Goal: Use online tool/utility: Utilize a website feature to perform a specific function

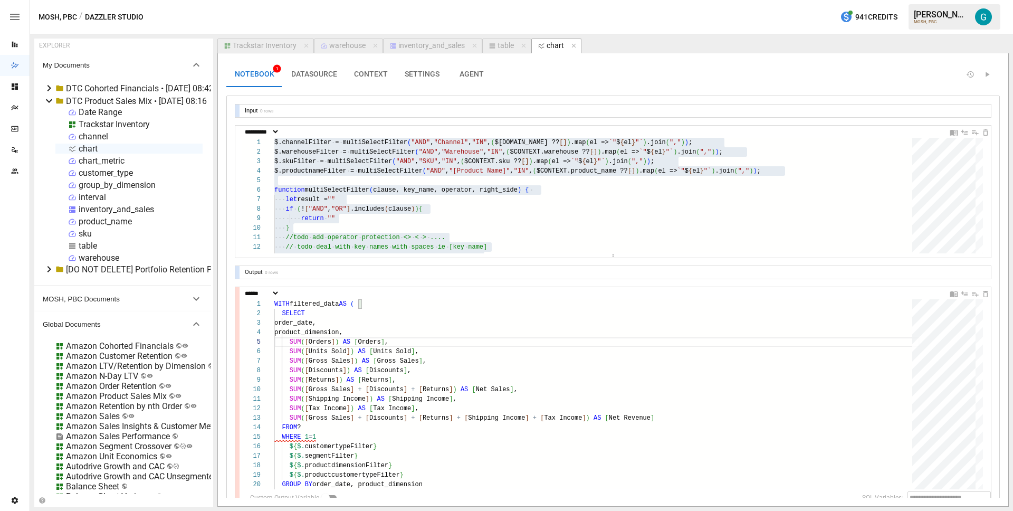
select select "**********"
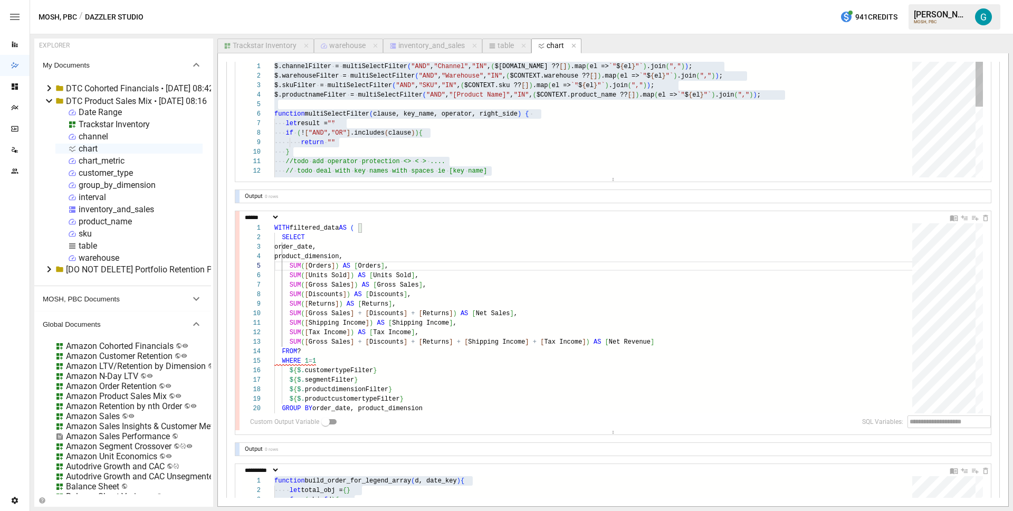
click at [569, 149] on div "$.channelFilter = multiSelectFilter ( "AND" , "Channel" , "IN" , ( $[DOMAIN_NAM…" at bounding box center [596, 210] width 645 height 296
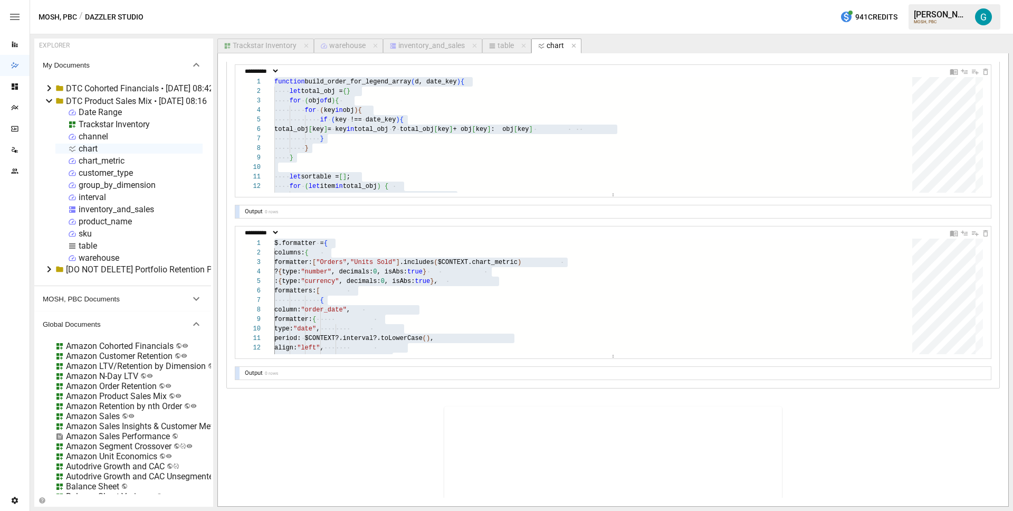
scroll to position [0, 0]
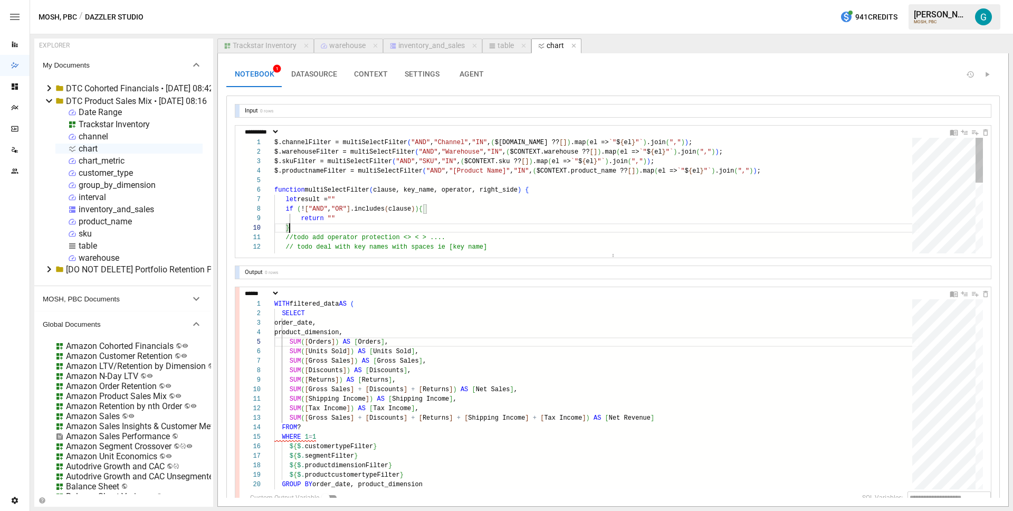
type textarea "**********"
click at [794, 172] on div "$.channelFilter = multiSelectFilter ( "AND" , "Channel" , "IN" , ( $[DOMAIN_NAM…" at bounding box center [596, 286] width 645 height 296
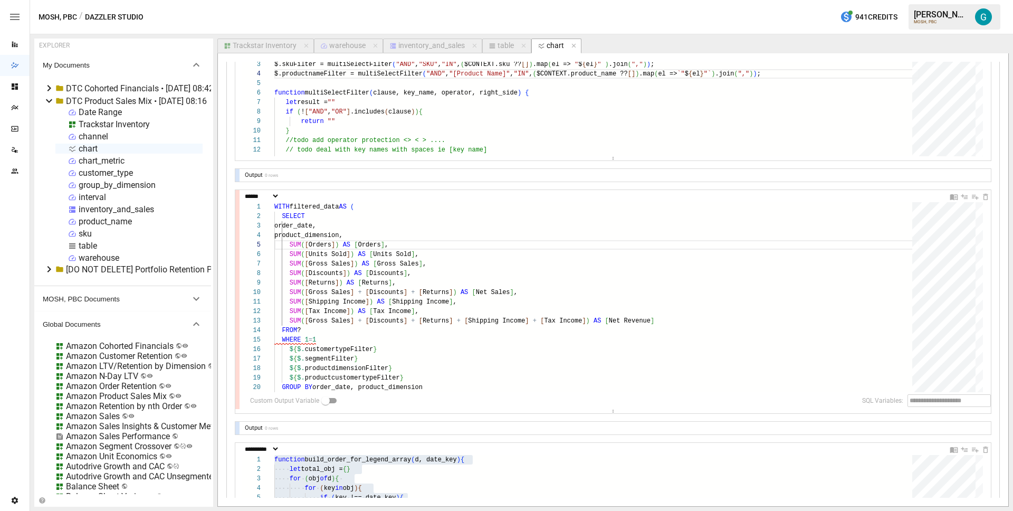
scroll to position [192, 0]
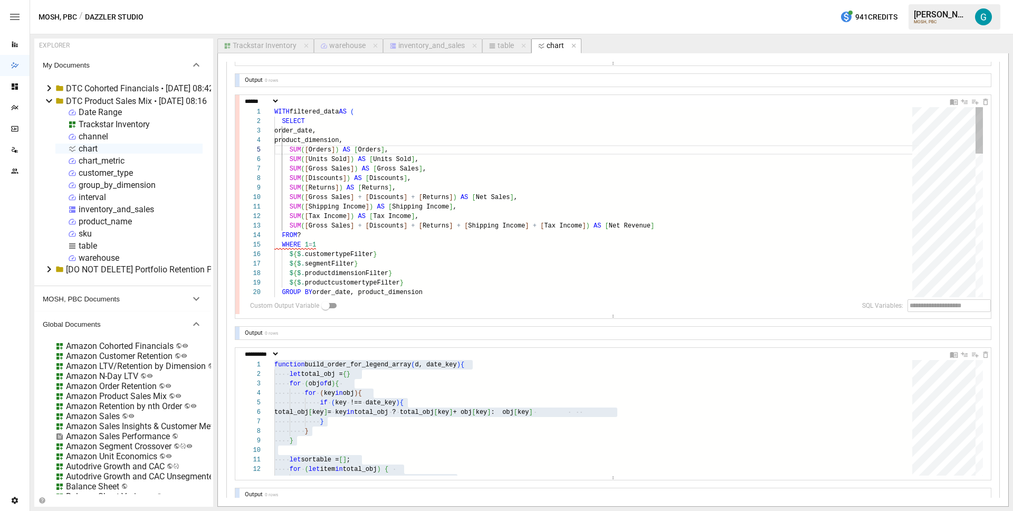
type textarea "**********"
click at [366, 233] on div "$ { $. segmentFilter } $ { $. productdimensionFilter } $ { $. productcustomerty…" at bounding box center [596, 491] width 645 height 769
click at [372, 208] on div "$ { $. segmentFilter } $ { $. productdimensionFilter } $ { $. productcustomerty…" at bounding box center [596, 491] width 645 height 769
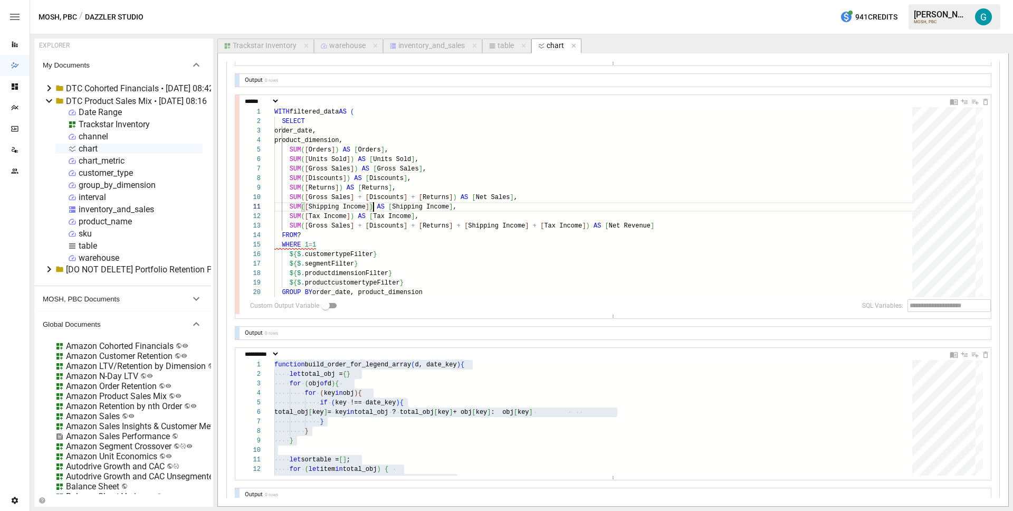
click at [505, 45] on div "table" at bounding box center [505, 45] width 16 height 9
select select "**********"
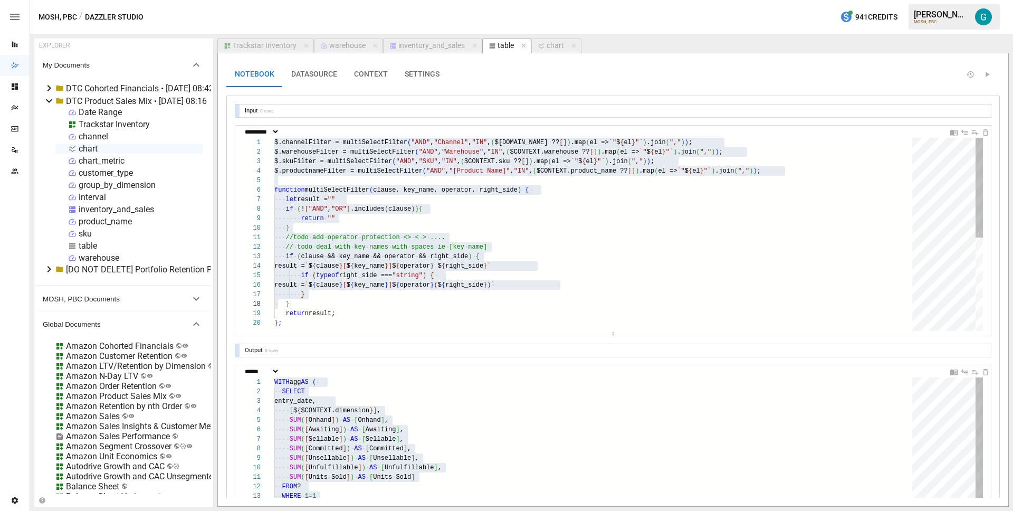
scroll to position [180, 4]
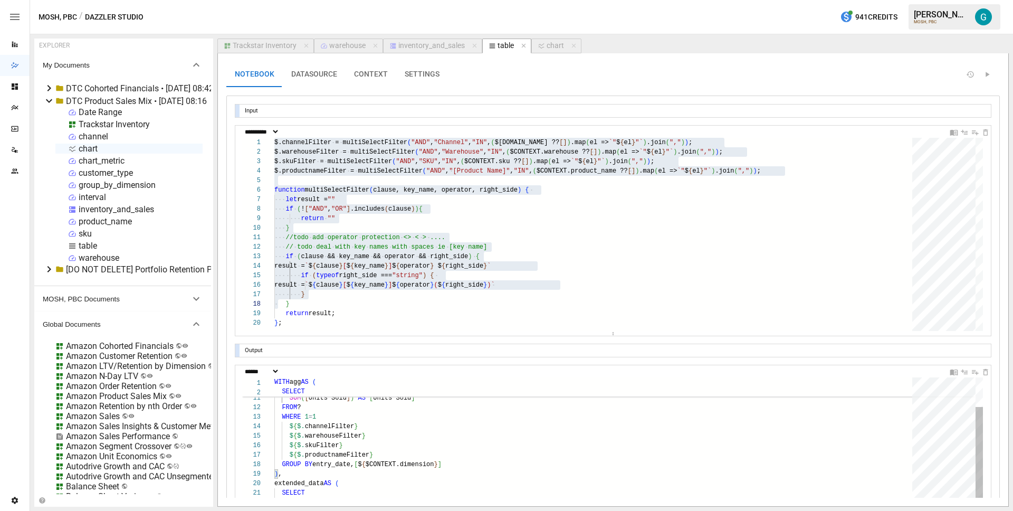
type textarea "**********"
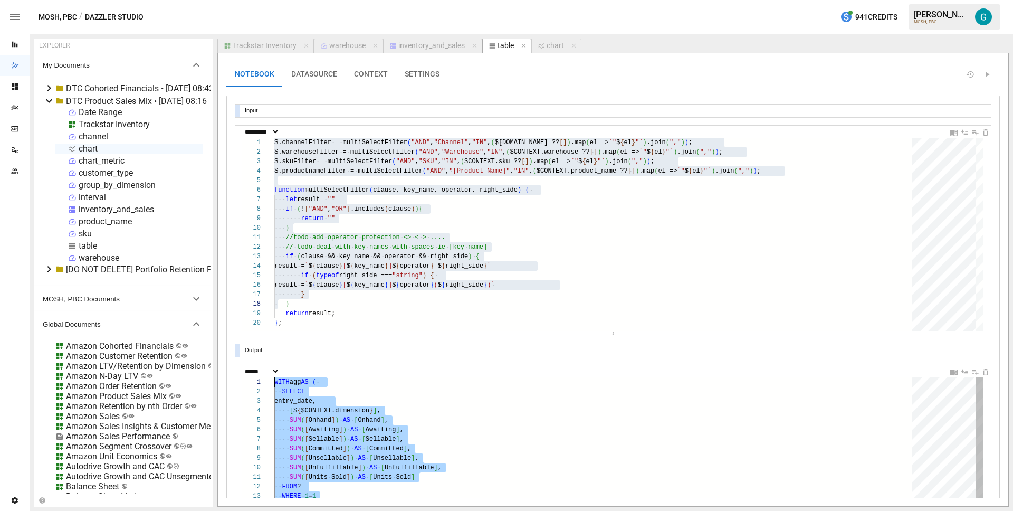
scroll to position [0, 0]
drag, startPoint x: 463, startPoint y: 474, endPoint x: 228, endPoint y: 346, distance: 266.7
click at [552, 41] on div "chart" at bounding box center [554, 45] width 17 height 9
select select "**********"
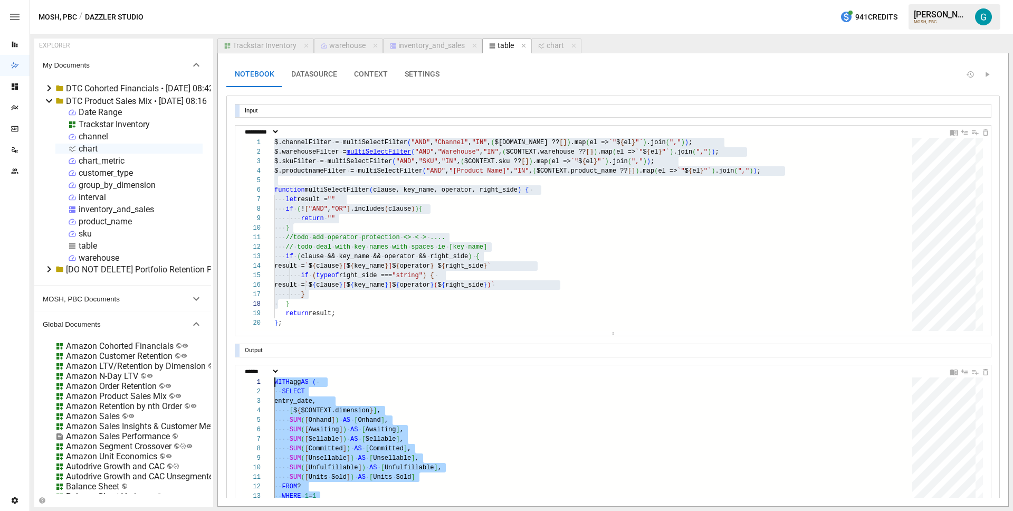
select select "**********"
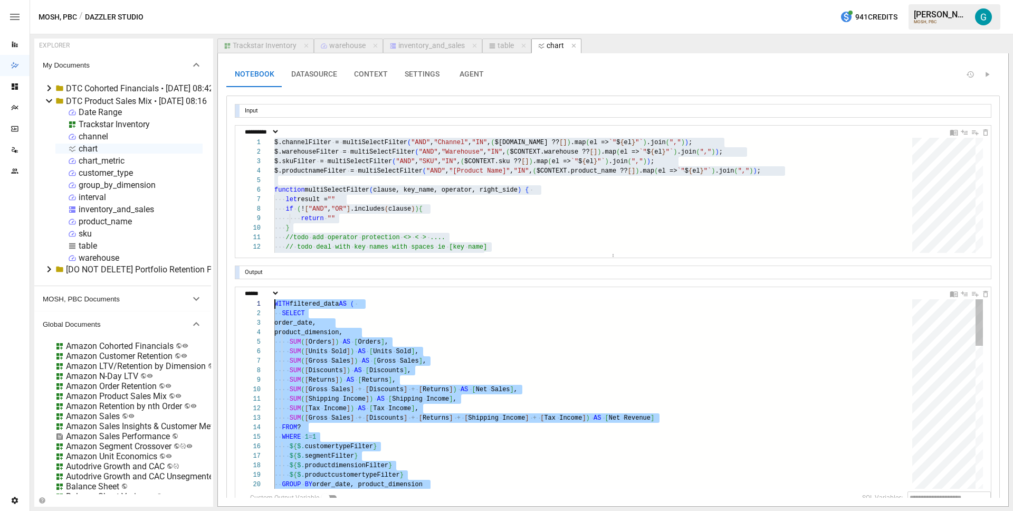
drag, startPoint x: 331, startPoint y: 437, endPoint x: 222, endPoint y: 267, distance: 201.9
type textarea "**********"
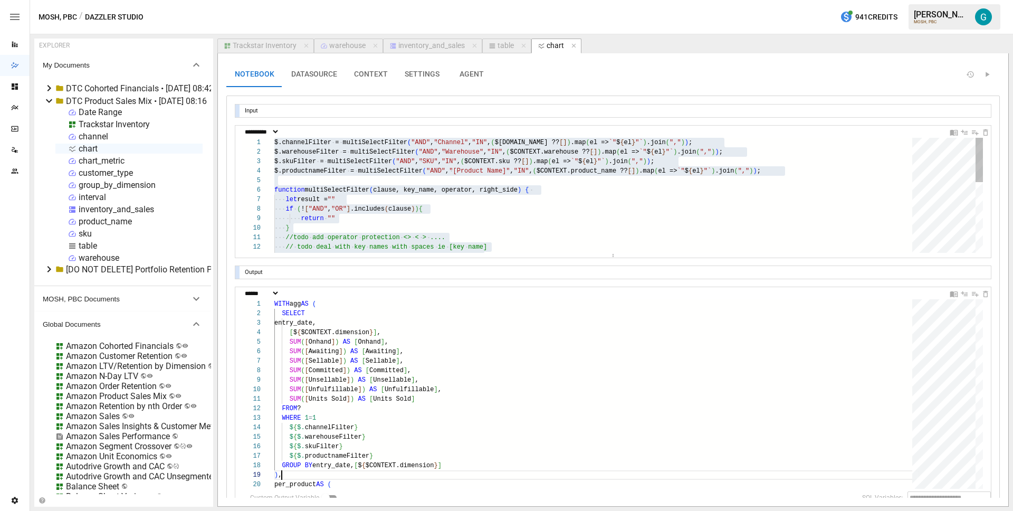
type textarea "**********"
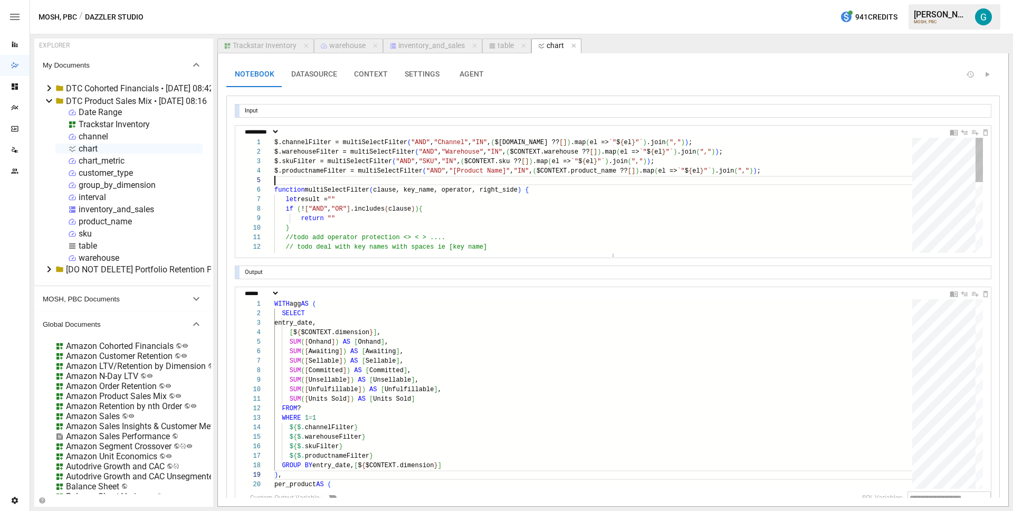
click at [414, 182] on div "$.channelFilter = multiSelectFilter ( "AND" , "Channel" , "IN" , ( $[DOMAIN_NAM…" at bounding box center [596, 285] width 645 height 295
click at [237, 168] on div at bounding box center [237, 190] width 4 height 128
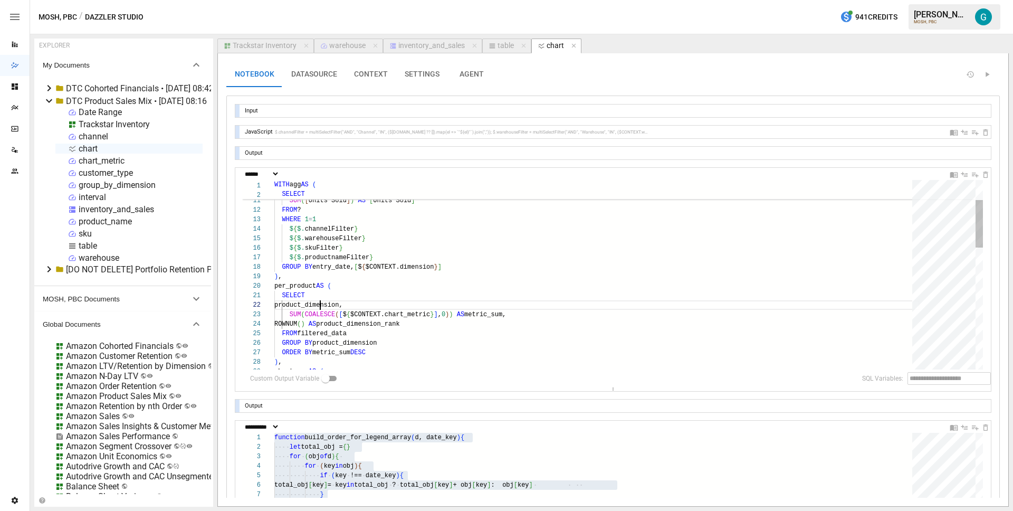
click at [321, 306] on div "FROM ? WHERE 1 = 1 $ { $. channelFilter } $ { $. warehouseFilter } $ { $. skuFi…" at bounding box center [596, 476] width 645 height 750
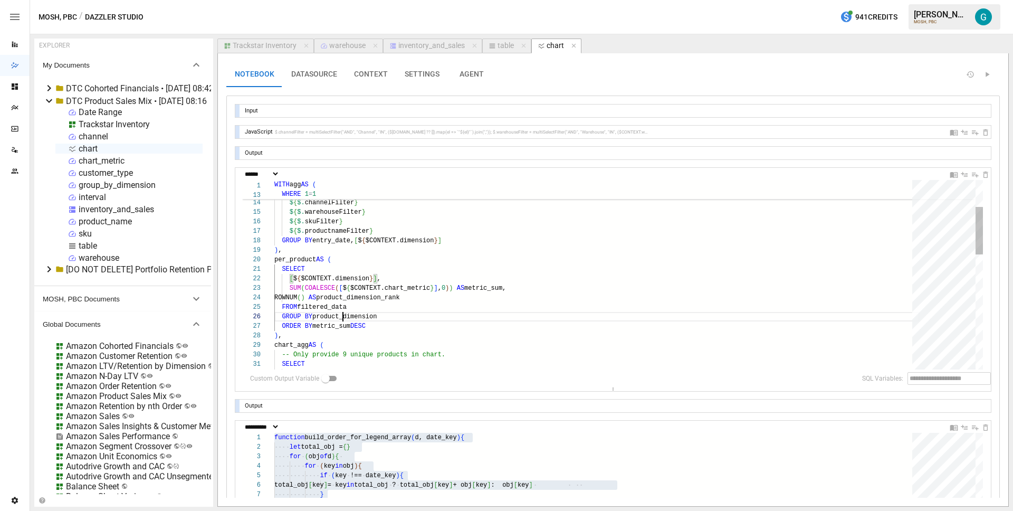
click at [342, 315] on div "FROM ? WHERE 1 = 1 $ { $. channelFilter } $ { $. warehouseFilter } $ { $. skuFi…" at bounding box center [596, 449] width 645 height 750
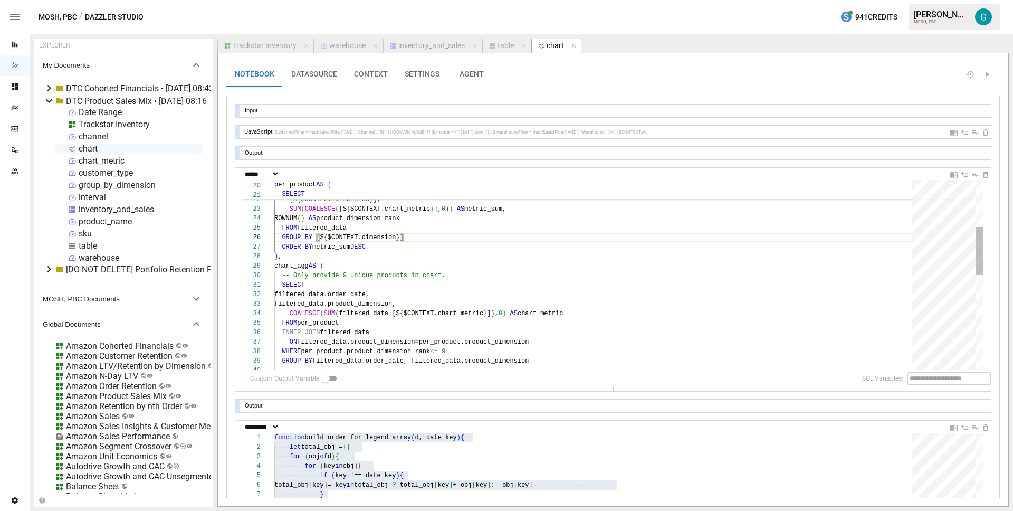
click at [387, 302] on div "per_product AS ( SELECT [ $ { $CONTEXT.dimension } ] , SUM ( COALESCE ( [ $ { $…" at bounding box center [596, 370] width 645 height 750
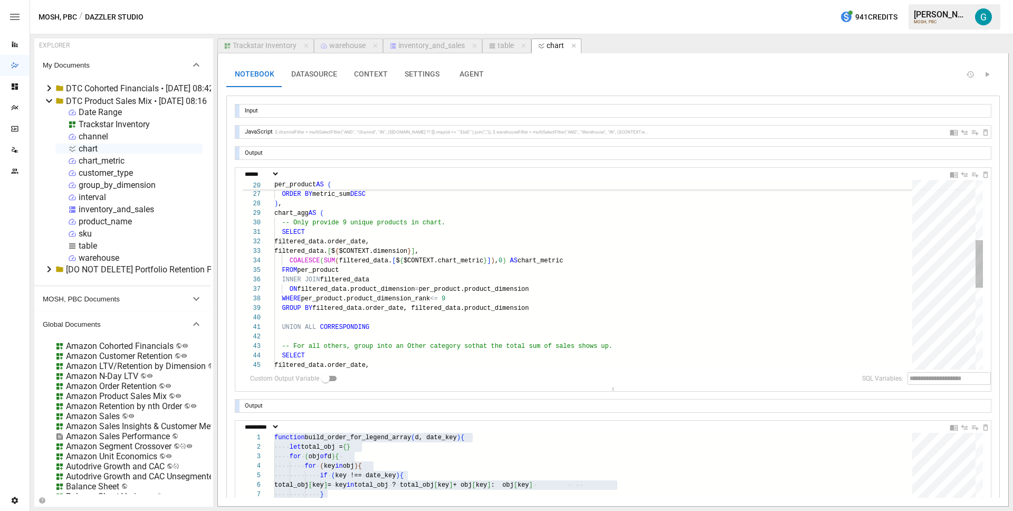
click at [360, 269] on div "GROUP BY [ $ { $CONTEXT.dimension } ] ORDER BY metric_sum DESC ) , chart_agg AS…" at bounding box center [596, 318] width 645 height 750
click at [495, 288] on div "GROUP BY [ $ { $CONTEXT.dimension } ] ORDER BY metric_sum DESC ) , chart_agg AS…" at bounding box center [596, 318] width 645 height 750
click at [377, 288] on div "GROUP BY [ $ { $CONTEXT.dimension } ] ORDER BY metric_sum DESC ) , chart_agg AS…" at bounding box center [596, 318] width 645 height 750
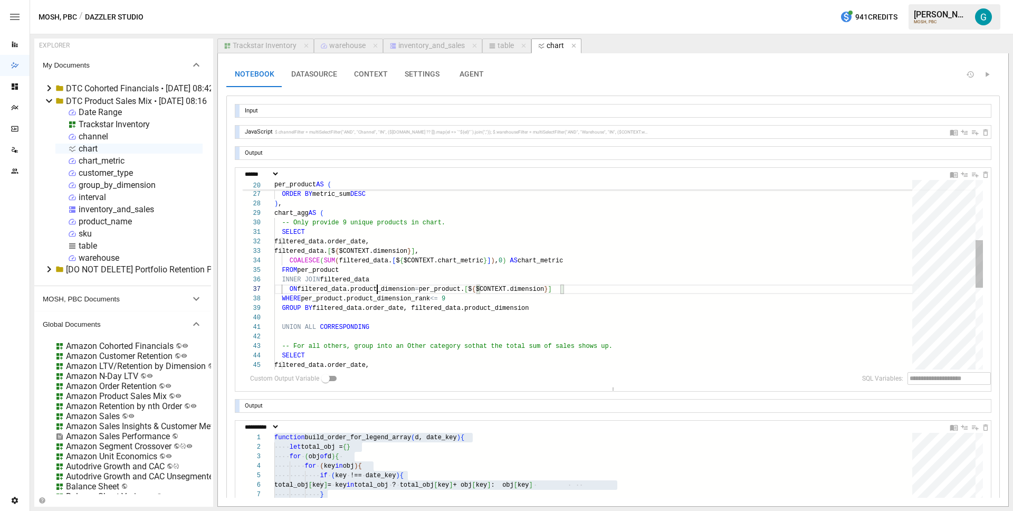
click at [377, 288] on div "GROUP BY [ $ { $CONTEXT.dimension } ] ORDER BY metric_sum DESC ) , chart_agg AS…" at bounding box center [596, 318] width 645 height 750
click at [504, 305] on div "GROUP BY [ $ { $CONTEXT.dimension } ] ORDER BY metric_sum DESC ) , chart_agg AS…" at bounding box center [596, 318] width 645 height 750
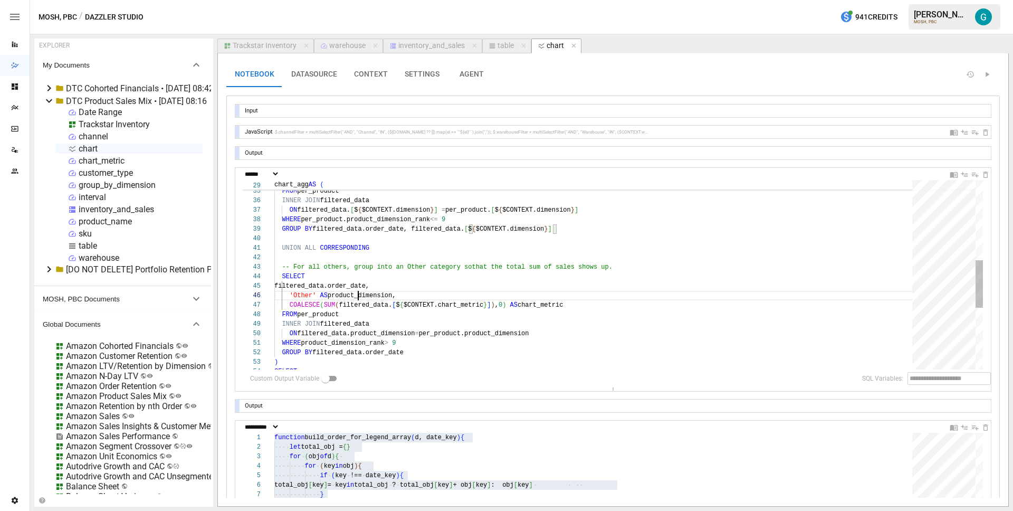
click at [358, 294] on div "COALESCE ( SUM ( filtered_data. [ $ { $CONTEXT.chart_metric } ] ) , 0 ) AS char…" at bounding box center [596, 238] width 645 height 750
click at [381, 333] on div "COALESCE ( SUM ( filtered_data. [ $ { $CONTEXT.chart_metric } ] ) , 0 ) AS char…" at bounding box center [596, 238] width 645 height 750
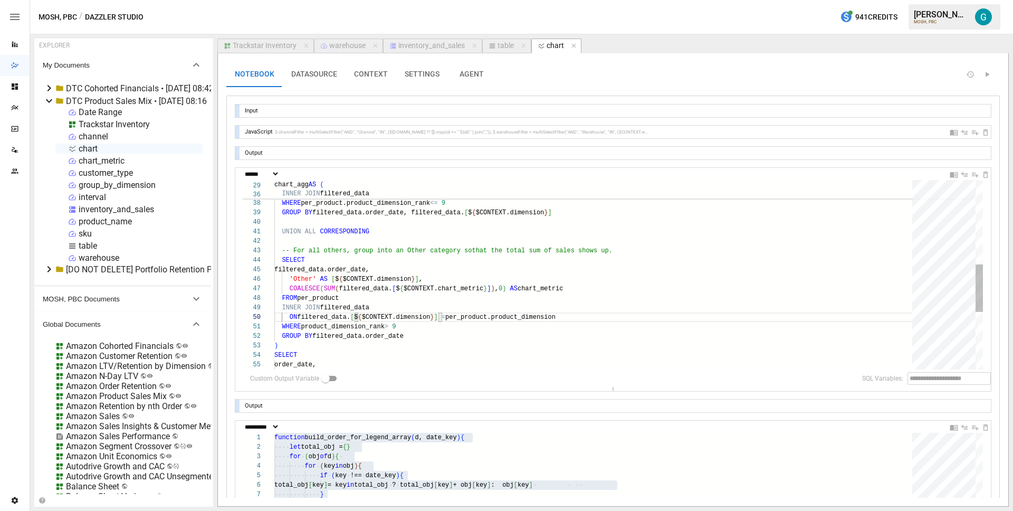
click at [524, 315] on div "INNER JOIN filtered_data ON filtered_data. [ $ { $CONTEXT.dimension } ] = per_p…" at bounding box center [596, 222] width 645 height 750
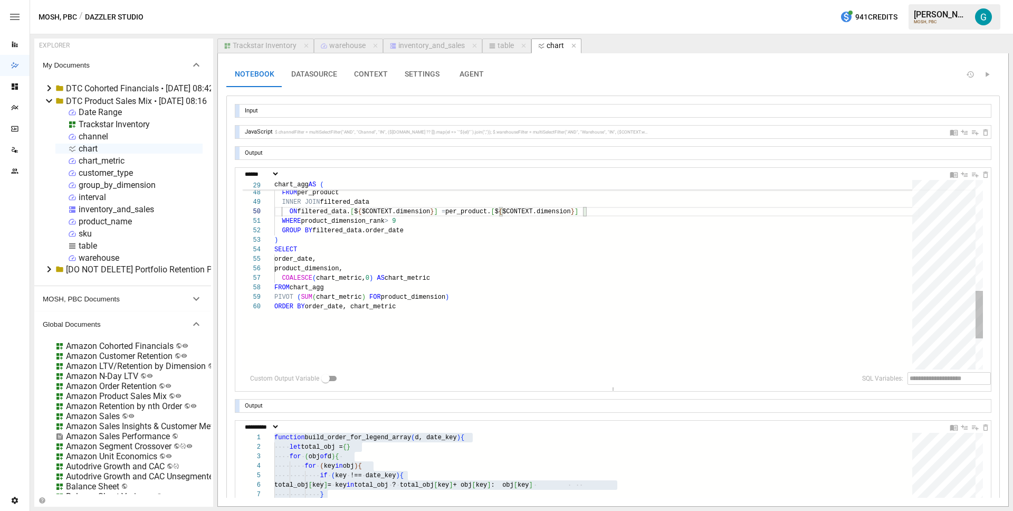
click at [311, 267] on div "COALESCE ( SUM ( filtered_data. [ $ { $CONTEXT.chart_metric } ] ) , 0 ) AS char…" at bounding box center [596, 117] width 645 height 750
click at [413, 295] on div "COALESCE ( SUM ( filtered_data. [ $ { $CONTEXT.chart_metric } ] ) , 0 ) AS char…" at bounding box center [596, 117] width 645 height 750
click at [498, 278] on div "COALESCE ( SUM ( filtered_data. [ $ { $CONTEXT.chart_metric } ] ) , 0 ) AS char…" at bounding box center [596, 117] width 645 height 750
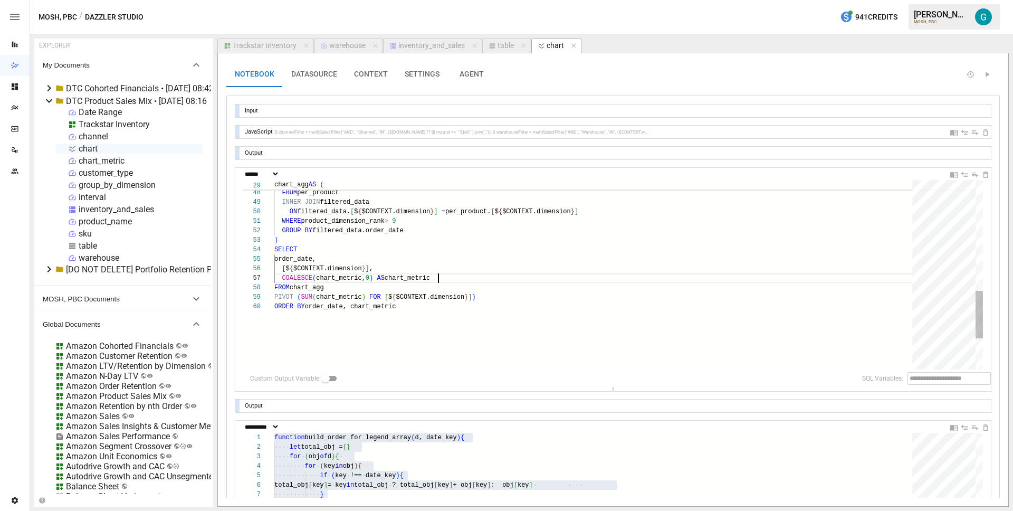
scroll to position [57, 164]
click at [236, 109] on div at bounding box center [237, 110] width 4 height 13
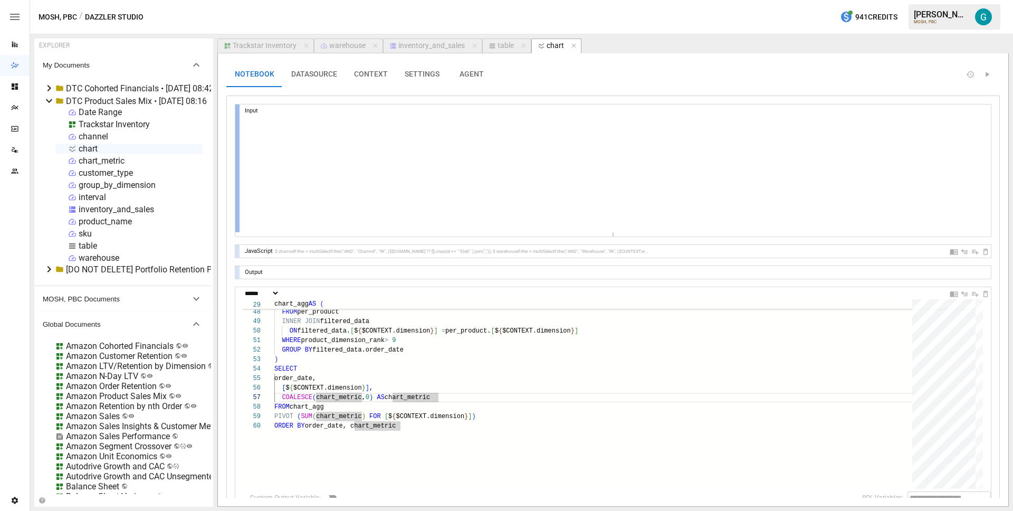
click at [236, 109] on div at bounding box center [237, 168] width 4 height 128
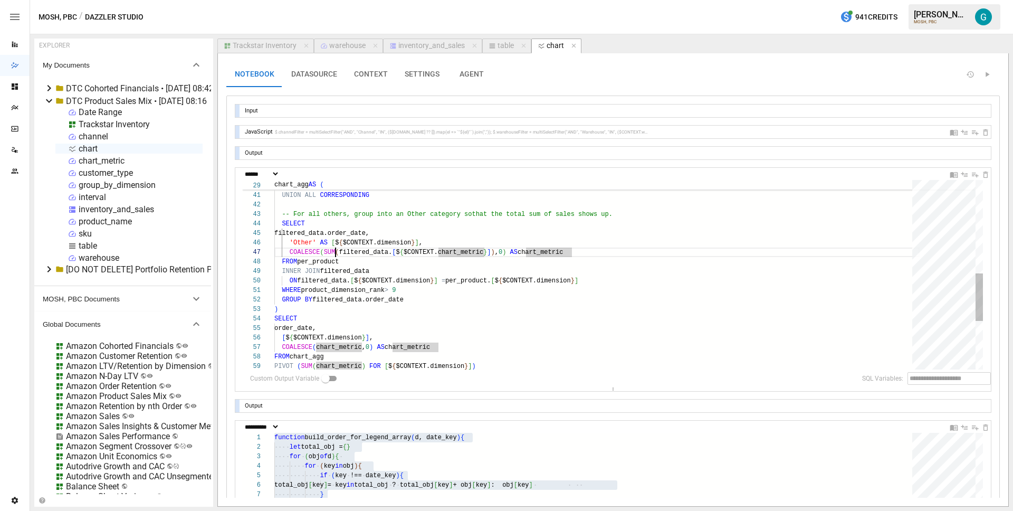
click at [337, 254] on div "GROUP BY filtered_data.order_date, filtered_data. [ $ { $CONTEXT.dimension } ] …" at bounding box center [596, 186] width 645 height 750
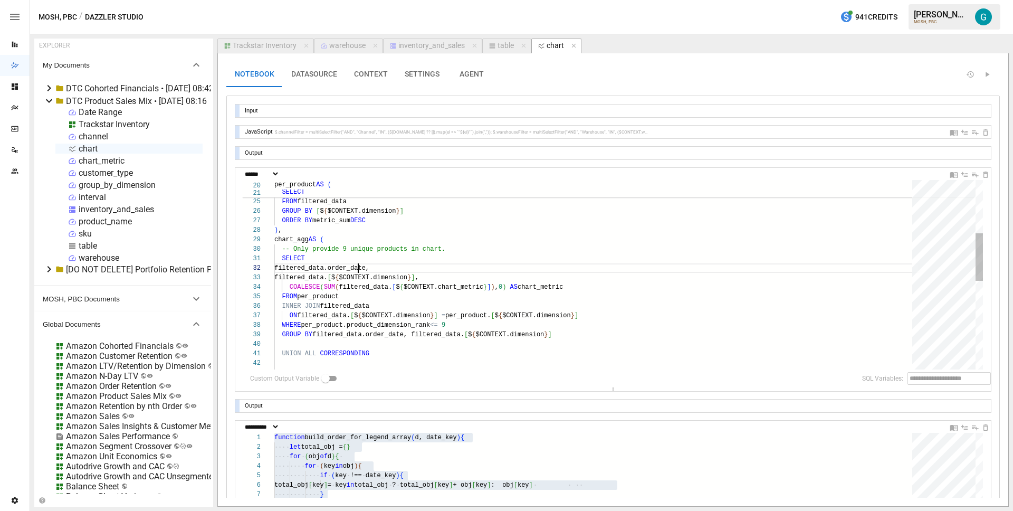
click at [358, 266] on div "SUM ( COALESCE ( [ $ { $CONTEXT.chart_metric } ] , 0 ) ) AS metric_sum, ROWNUM …" at bounding box center [596, 344] width 645 height 750
click at [392, 334] on div "SUM ( COALESCE ( [ $ { $CONTEXT.chart_metric } ] , 0 ) ) AS metric_sum, ROWNUM …" at bounding box center [596, 344] width 645 height 750
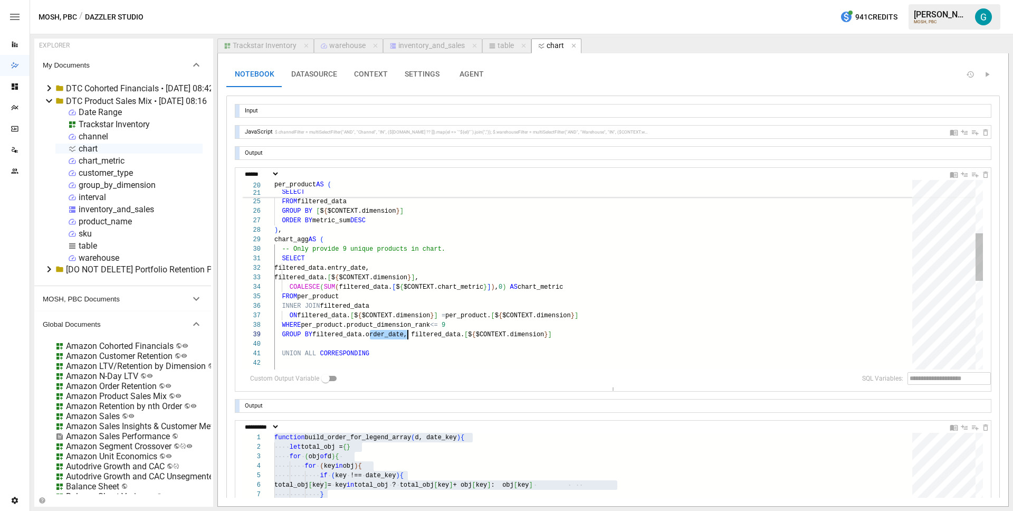
scroll to position [76, 133]
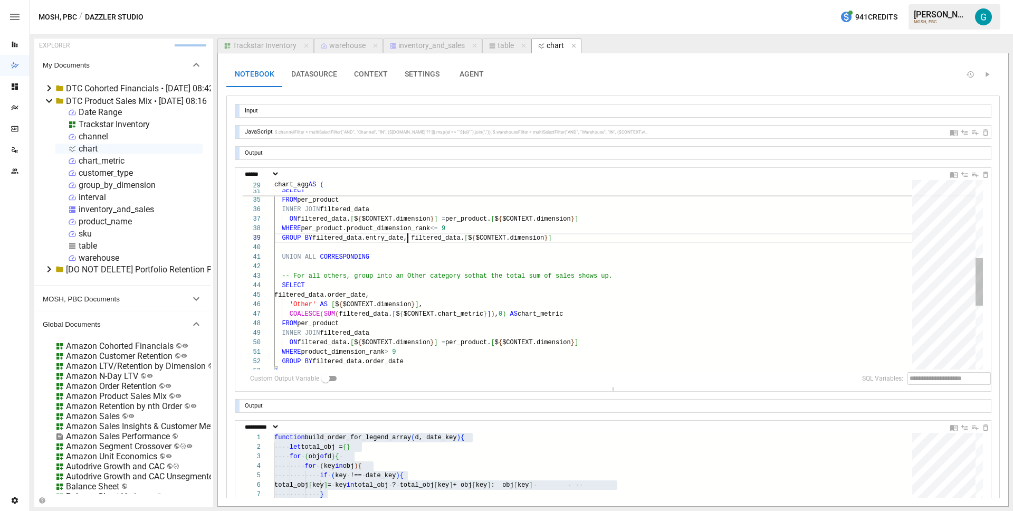
click at [359, 295] on div "filtered_data. [ $ { $CONTEXT.dimension } ] , COALESCE ( SUM ( filtered_data. […" at bounding box center [596, 247] width 645 height 750
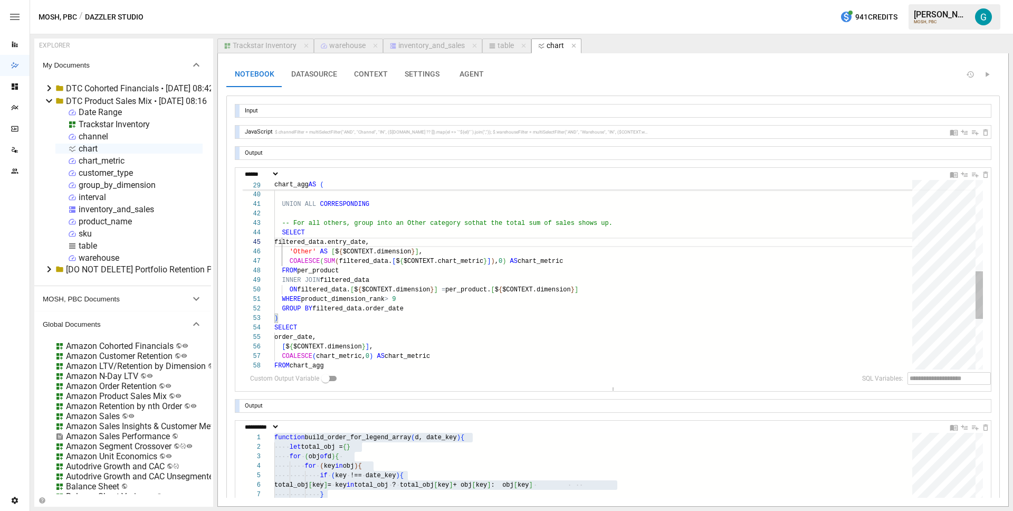
click at [379, 309] on div "WHERE per_product.product_dimension_rank <= 9 GROUP BY filtered_data.entry_date…" at bounding box center [596, 195] width 645 height 750
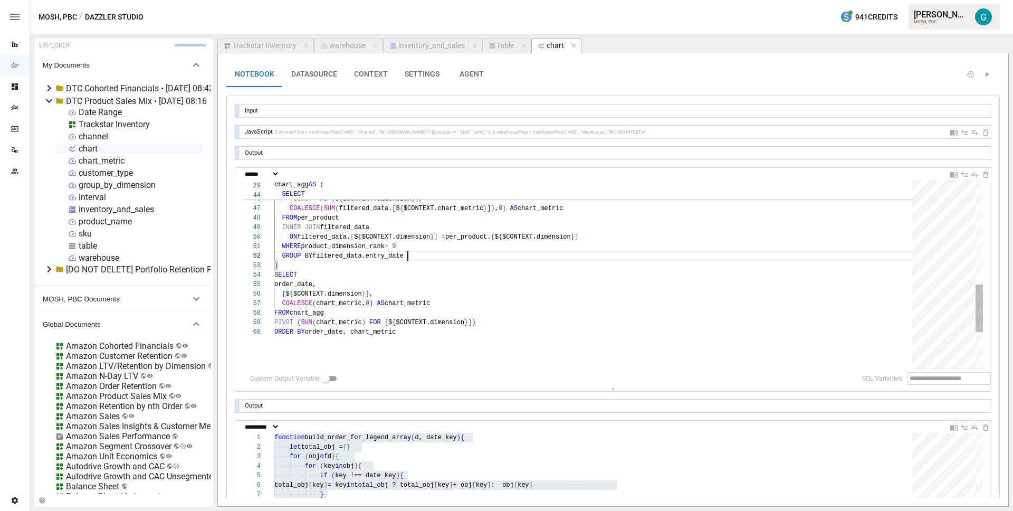
click at [294, 284] on div "SELECT filtered_data.entry_date, 'Other' AS [ $ { $CONTEXT.dimension } ] , COAL…" at bounding box center [596, 142] width 645 height 750
click at [329, 331] on div "SELECT filtered_data.entry_date, 'Other' AS [ $ { $CONTEXT.dimension } ] , COAL…" at bounding box center [596, 142] width 645 height 750
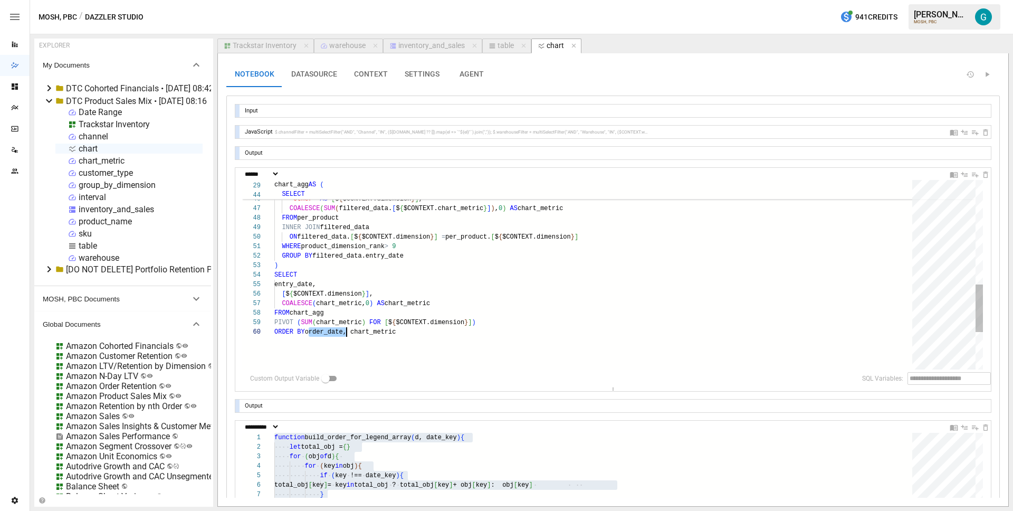
type textarea "**********"
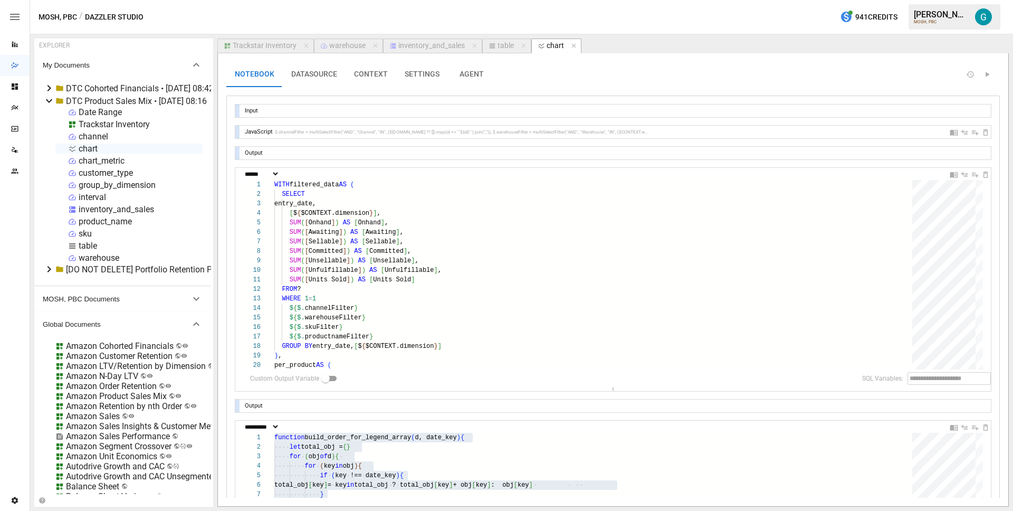
click at [506, 45] on div "table" at bounding box center [505, 45] width 16 height 9
select select "**********"
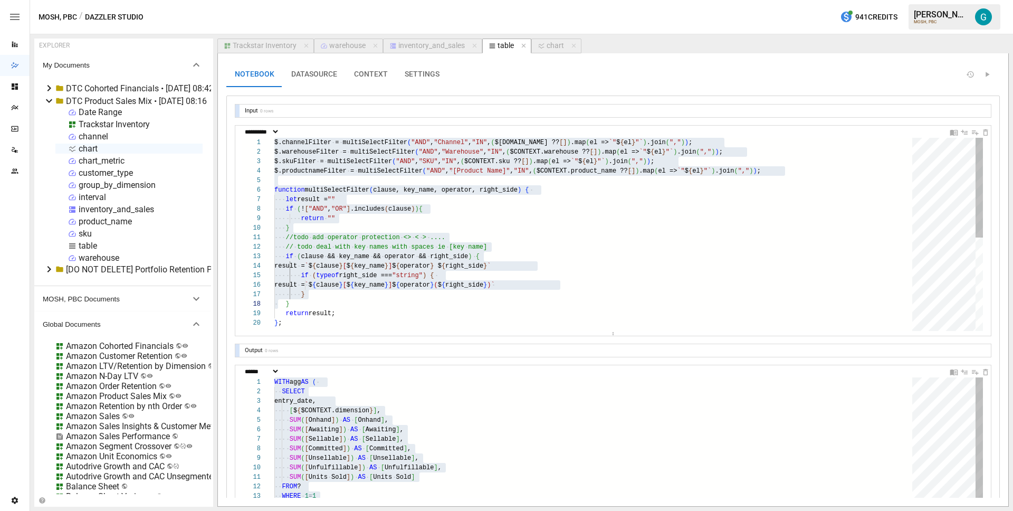
scroll to position [190, 4]
click at [381, 72] on button "CONTEXT" at bounding box center [370, 74] width 51 height 25
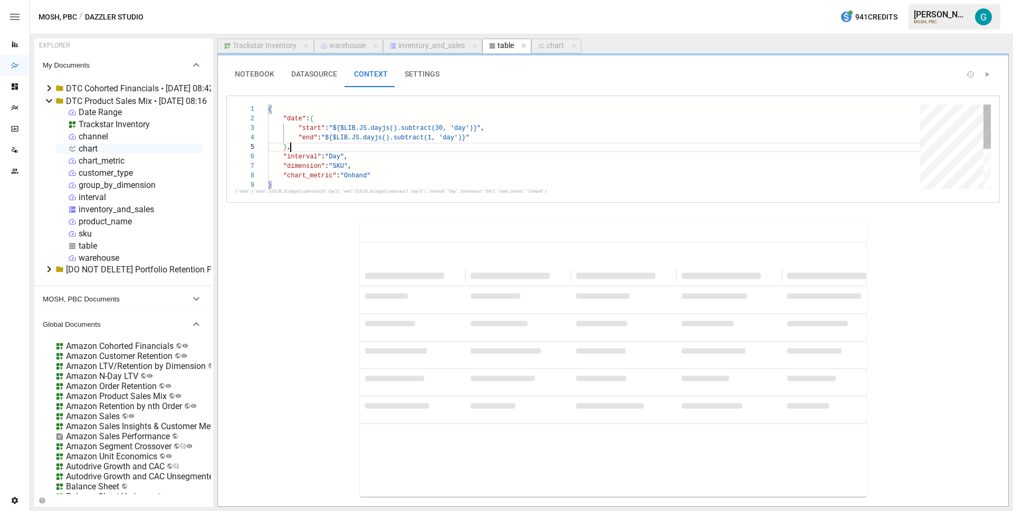
click at [365, 150] on div "{ "date" : { "start" : "${$LIB.JS.dayjs().subtract(30, 'day')}" , "end" : "${$L…" at bounding box center [597, 184] width 659 height 160
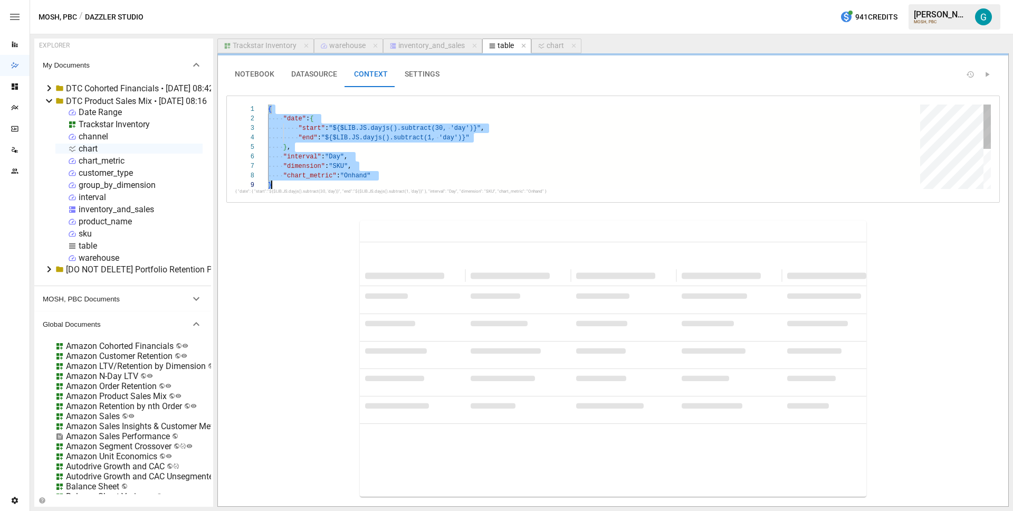
scroll to position [0, 4]
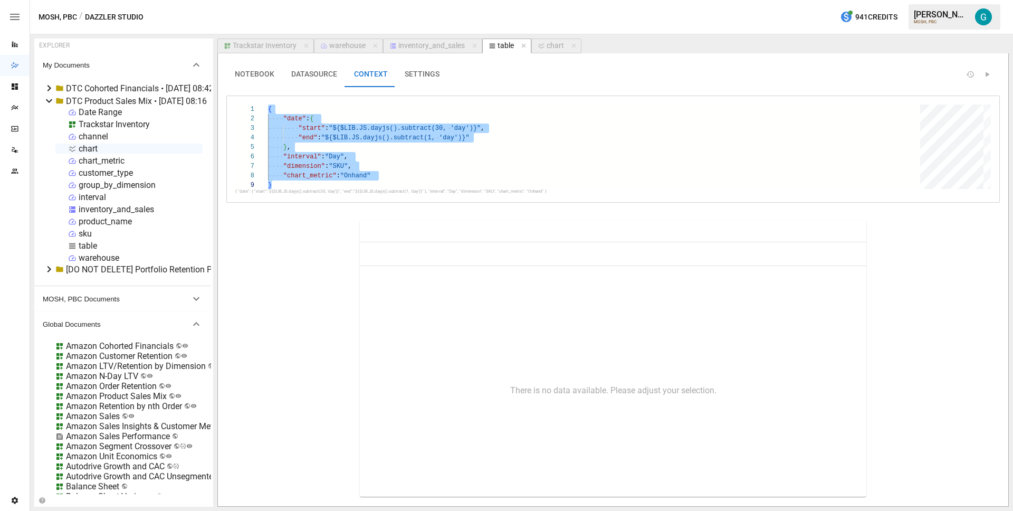
click at [546, 49] on div "chart" at bounding box center [554, 45] width 17 height 9
select select "**********"
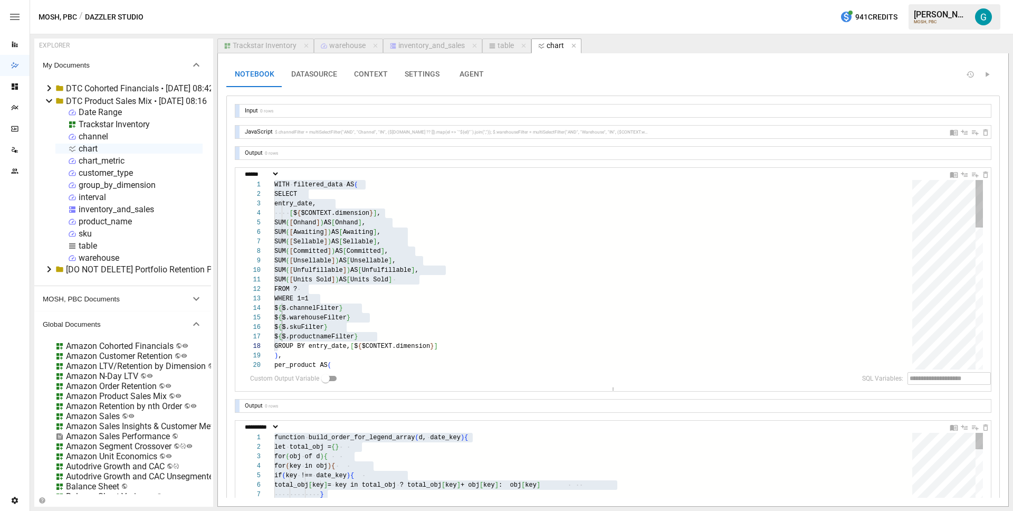
scroll to position [190, 4]
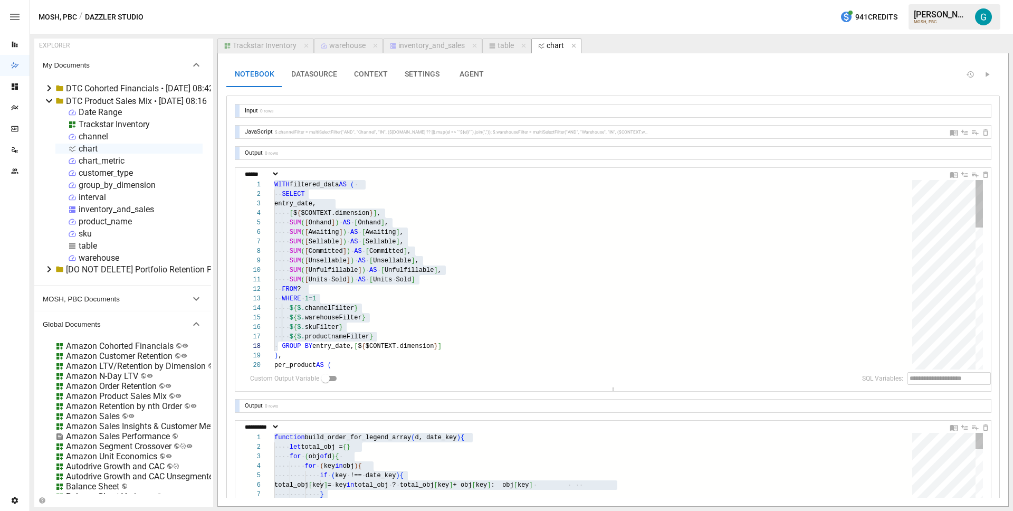
click at [352, 79] on button "CONTEXT" at bounding box center [370, 74] width 51 height 25
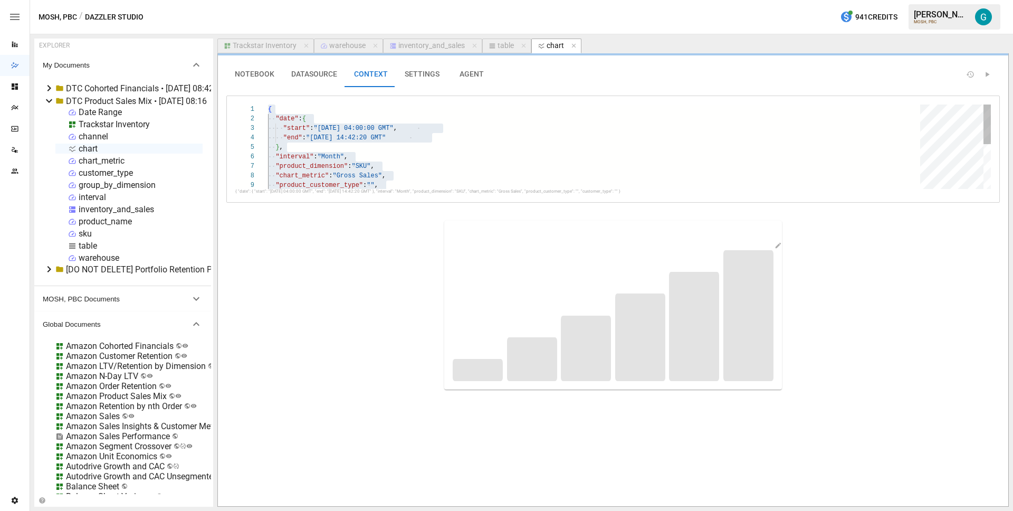
click at [357, 149] on div "{ "date" : { "start" : "[DATE] 04:00:00 GMT" , "end" : "[DATE] 14:42:20 GMT" } …" at bounding box center [597, 193] width 659 height 179
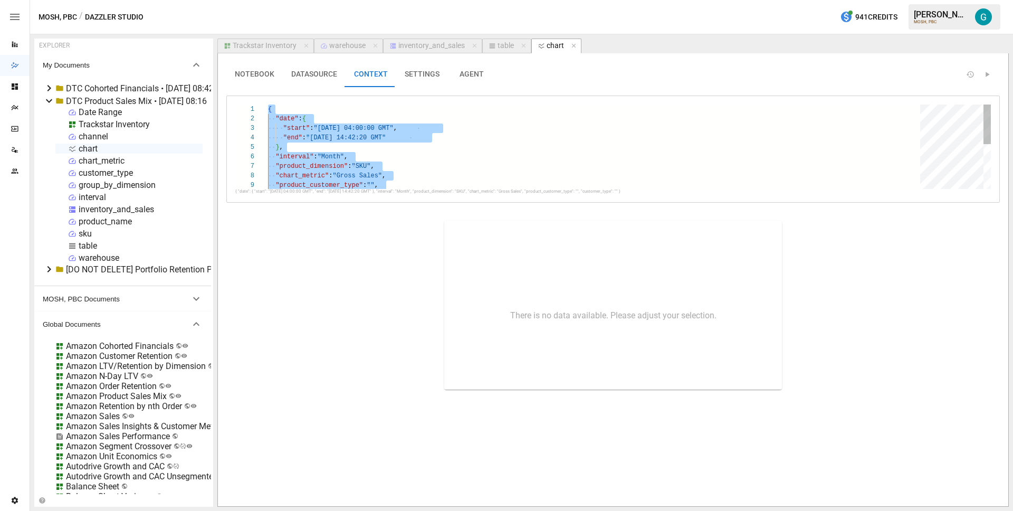
type textarea "**********"
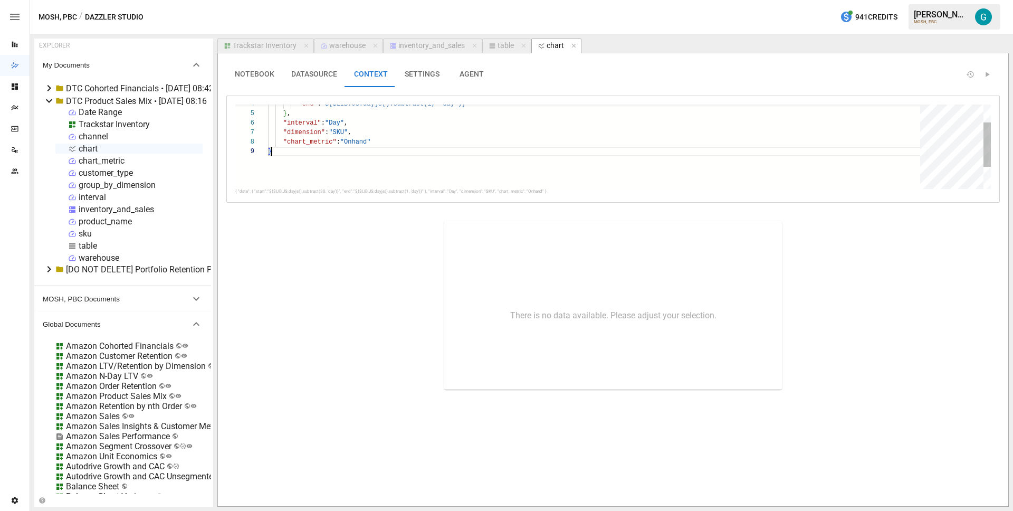
scroll to position [76, 4]
click at [253, 75] on button "NOTEBOOK" at bounding box center [254, 74] width 56 height 25
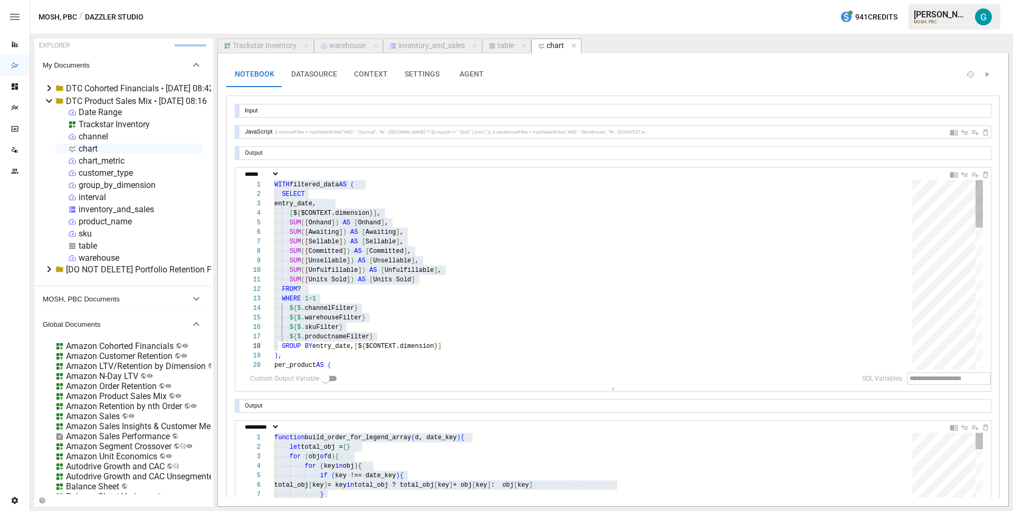
type textarea "**********"
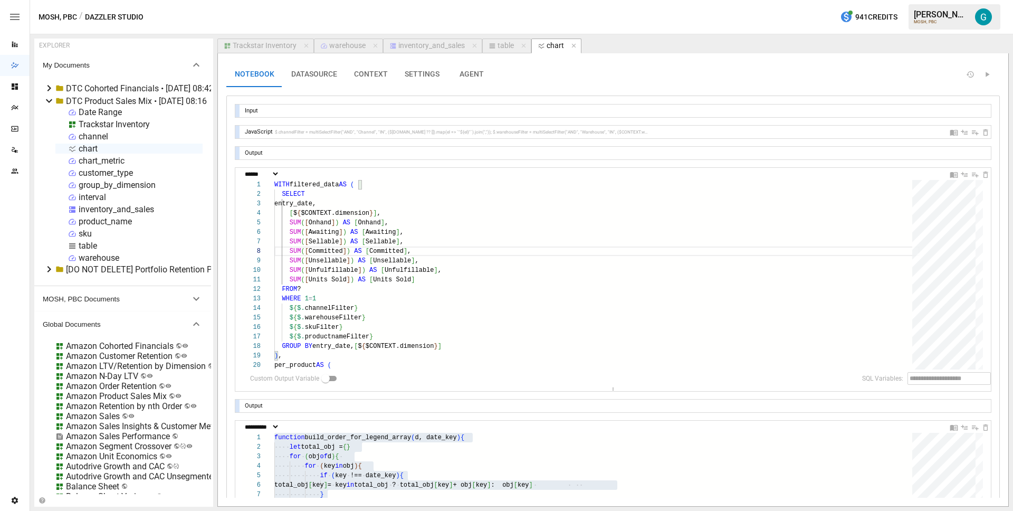
click at [235, 108] on div at bounding box center [237, 110] width 4 height 13
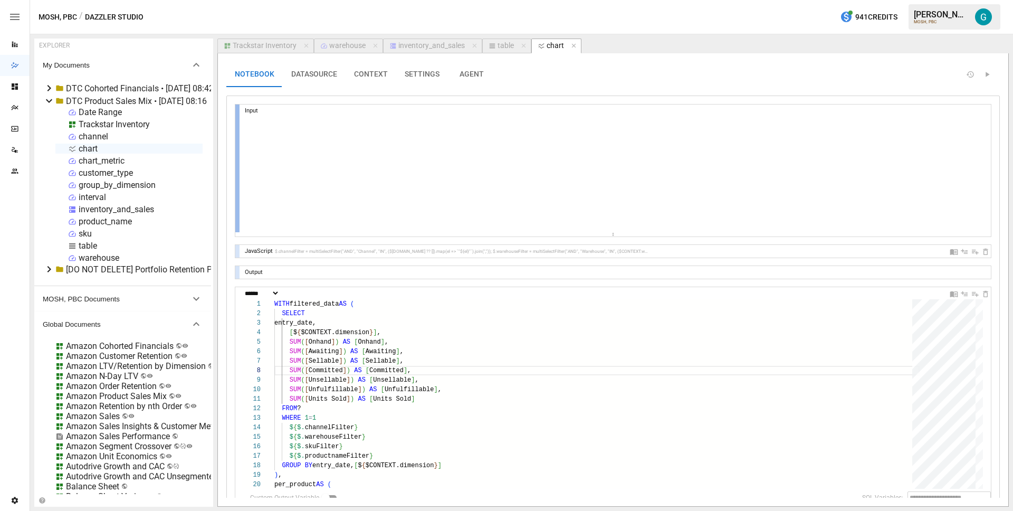
click at [235, 108] on div at bounding box center [237, 168] width 4 height 128
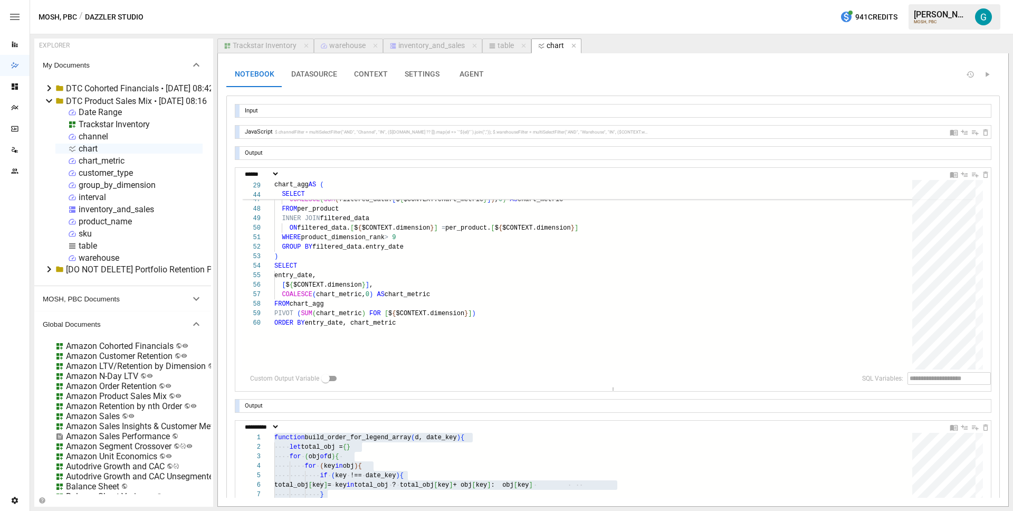
click at [327, 72] on button "DATASOURCE" at bounding box center [314, 74] width 63 height 25
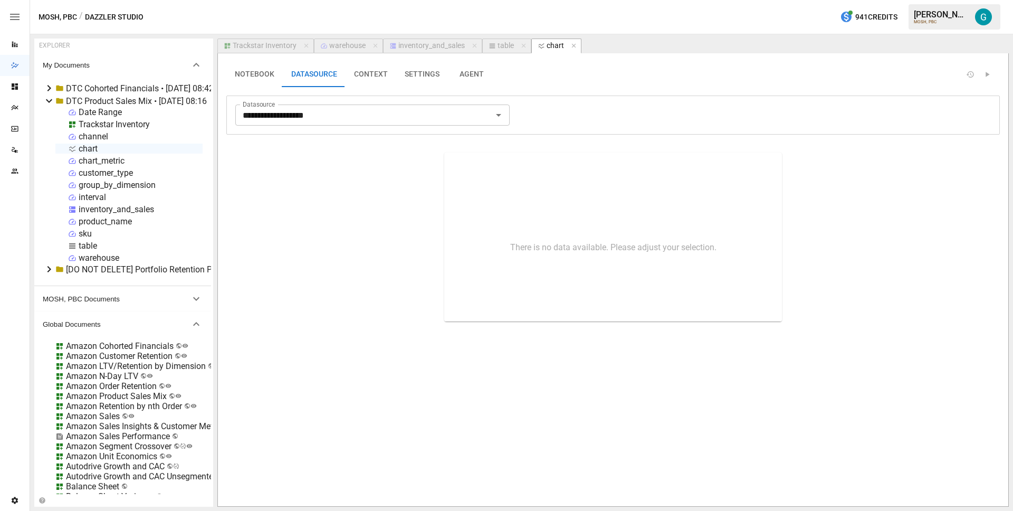
click at [264, 75] on button "NOTEBOOK" at bounding box center [254, 74] width 56 height 25
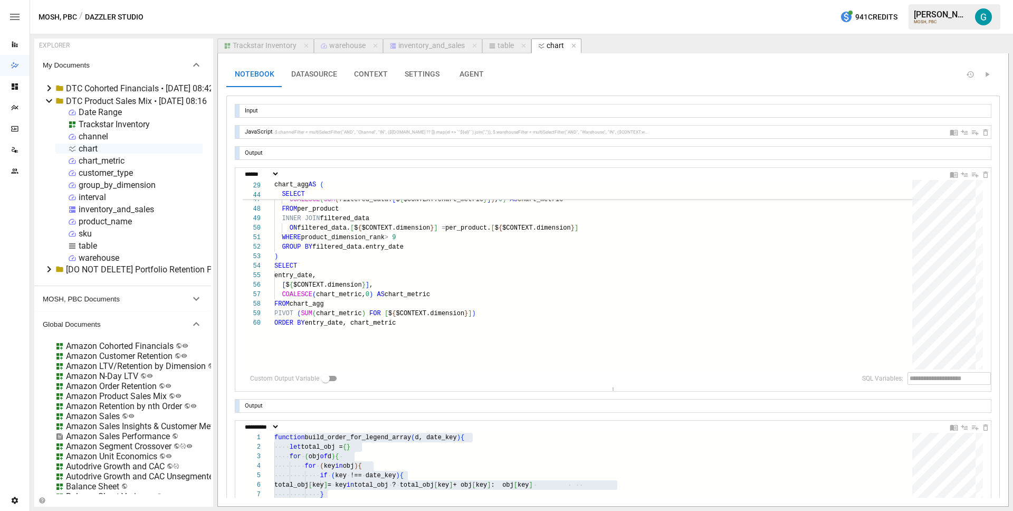
drag, startPoint x: 572, startPoint y: 45, endPoint x: 554, endPoint y: 56, distance: 21.1
click at [572, 45] on icon "button" at bounding box center [573, 46] width 4 height 4
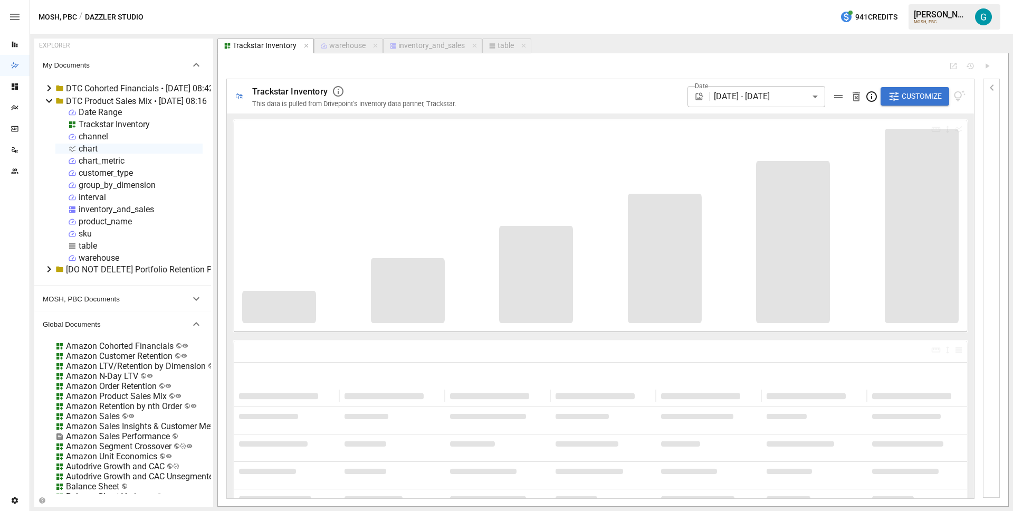
click at [172, 146] on div "chart" at bounding box center [128, 148] width 147 height 10
select select "**********"
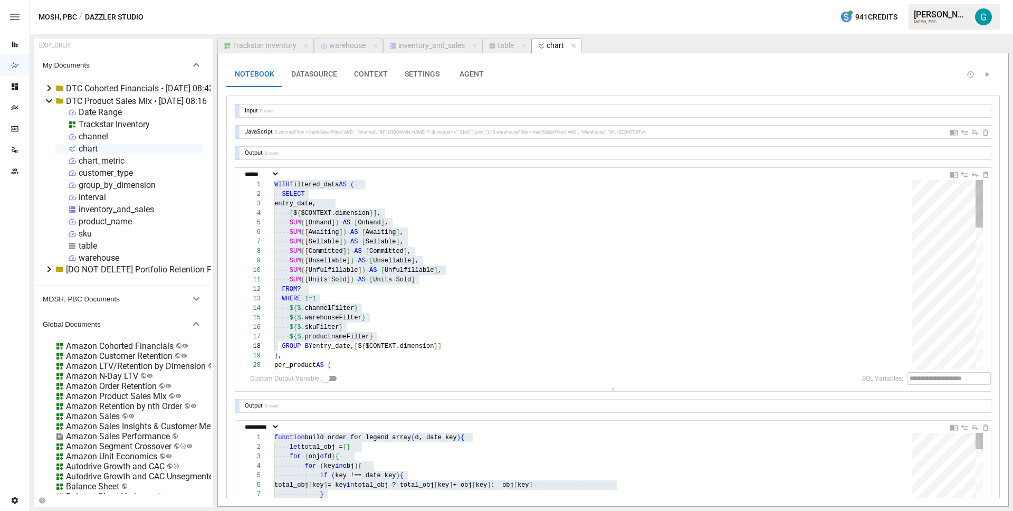
scroll to position [190, 4]
click at [239, 109] on div at bounding box center [237, 110] width 4 height 13
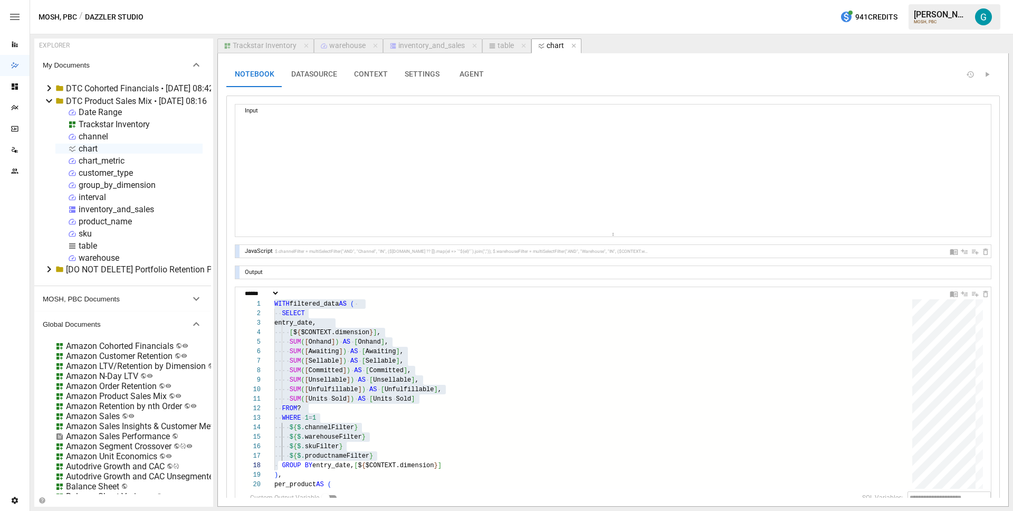
click at [435, 43] on div "inventory_and_sales" at bounding box center [431, 45] width 66 height 9
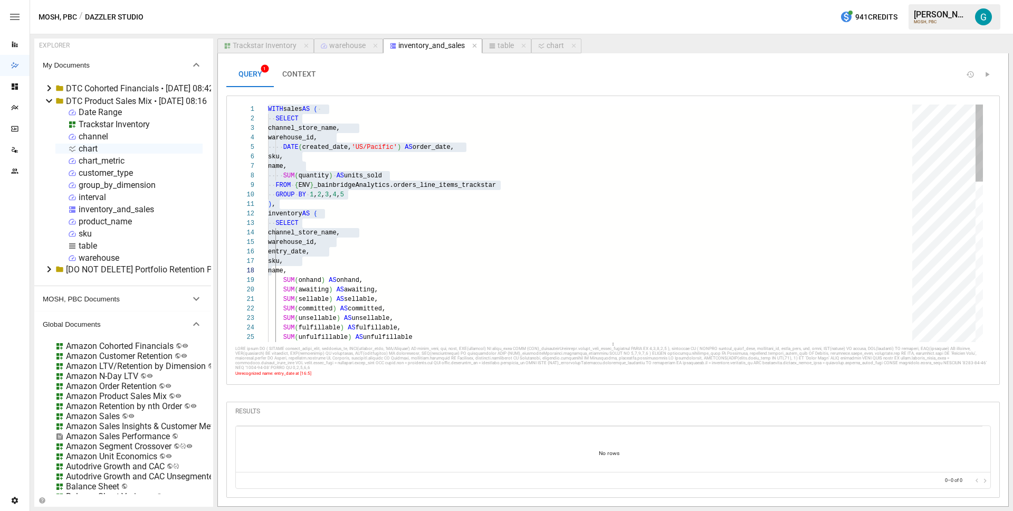
type textarea "**********"
click at [437, 204] on div "WITH sales AS ( SELECT channel_store_name, warehouse_id, DATE ( created_date, '…" at bounding box center [593, 469] width 651 height 731
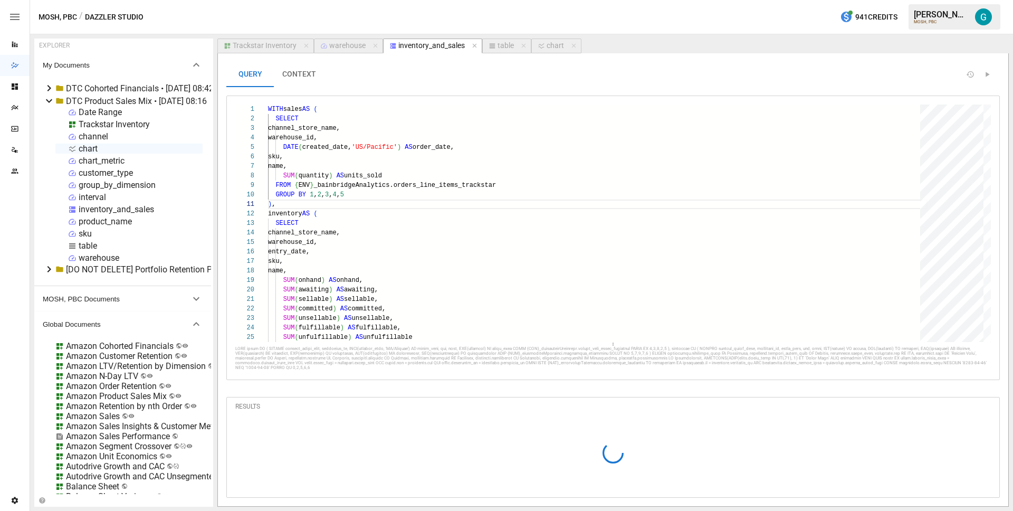
click at [553, 50] on div "chart" at bounding box center [554, 45] width 17 height 9
select select "**********"
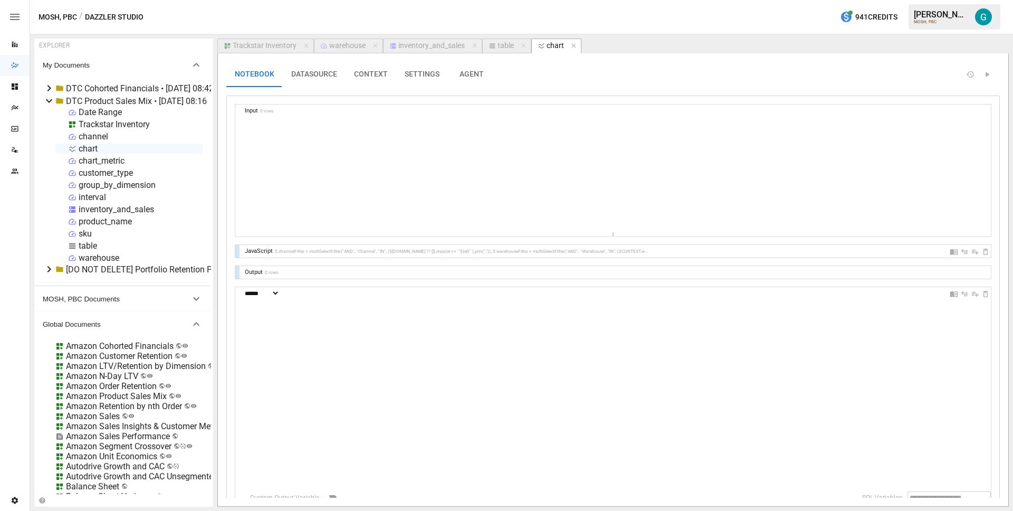
scroll to position [190, 4]
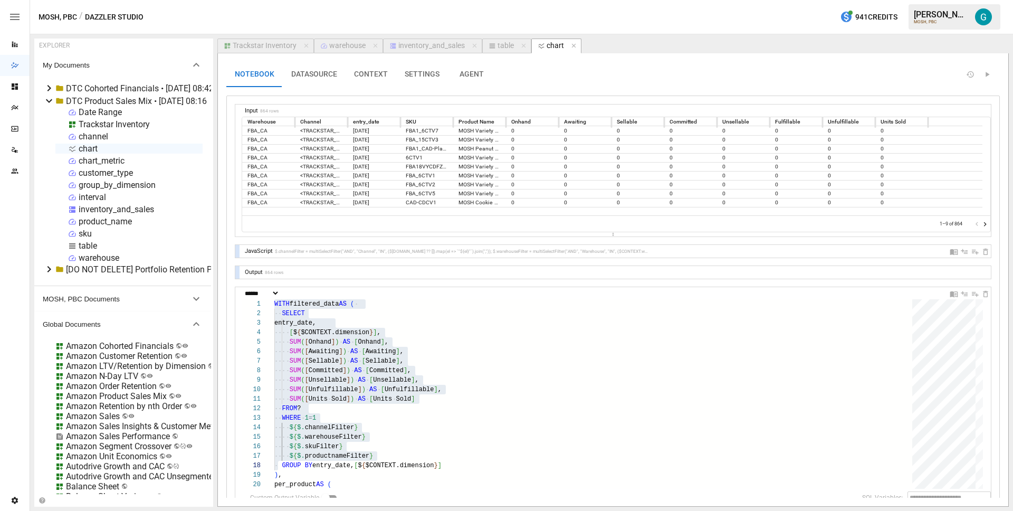
click at [981, 221] on icon "Go to next page" at bounding box center [985, 224] width 8 height 8
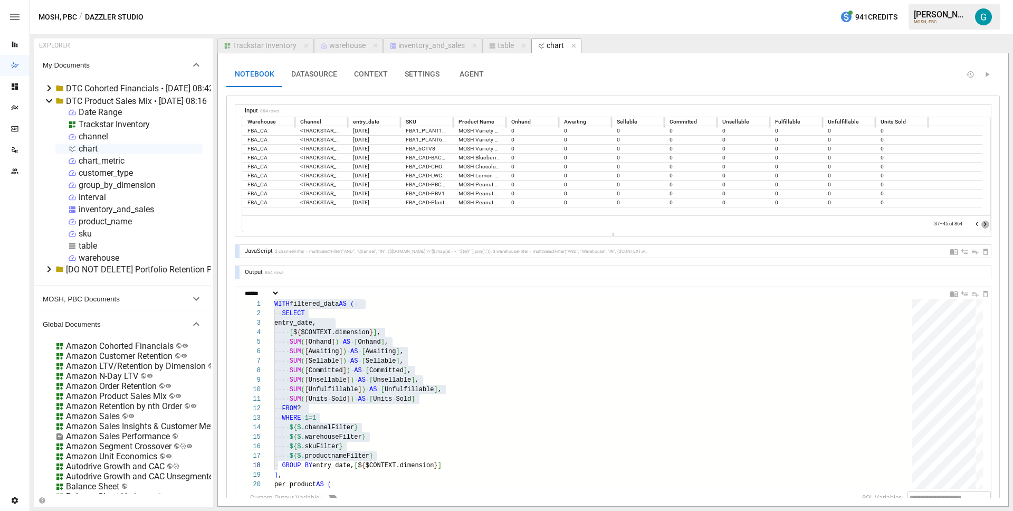
click at [981, 221] on icon "Go to next page" at bounding box center [985, 224] width 8 height 8
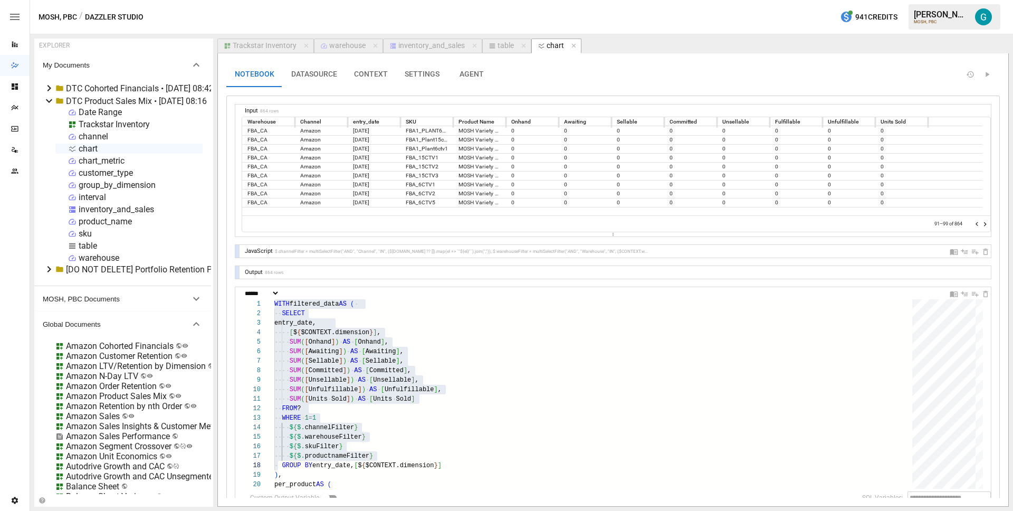
click at [981, 221] on icon "Go to next page" at bounding box center [985, 224] width 8 height 8
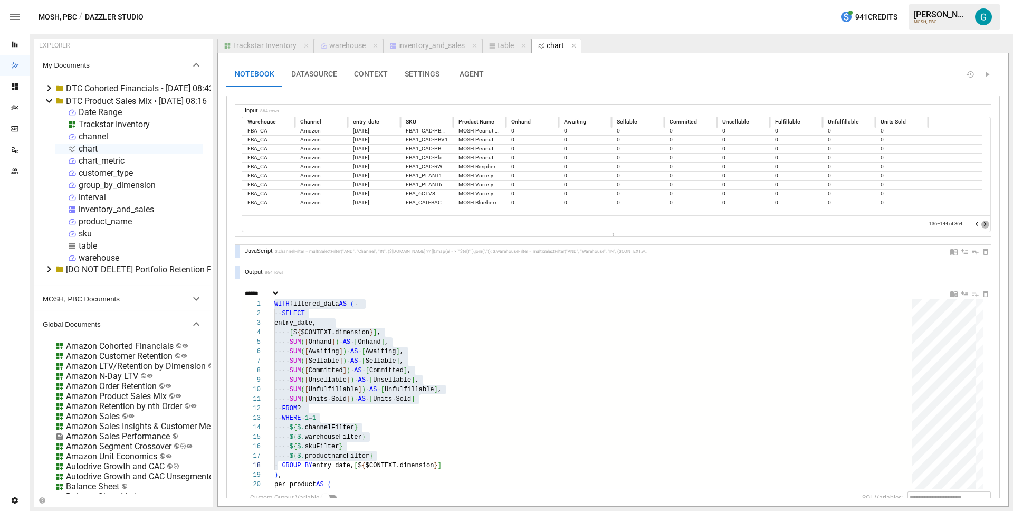
click at [981, 221] on icon "Go to next page" at bounding box center [985, 224] width 8 height 8
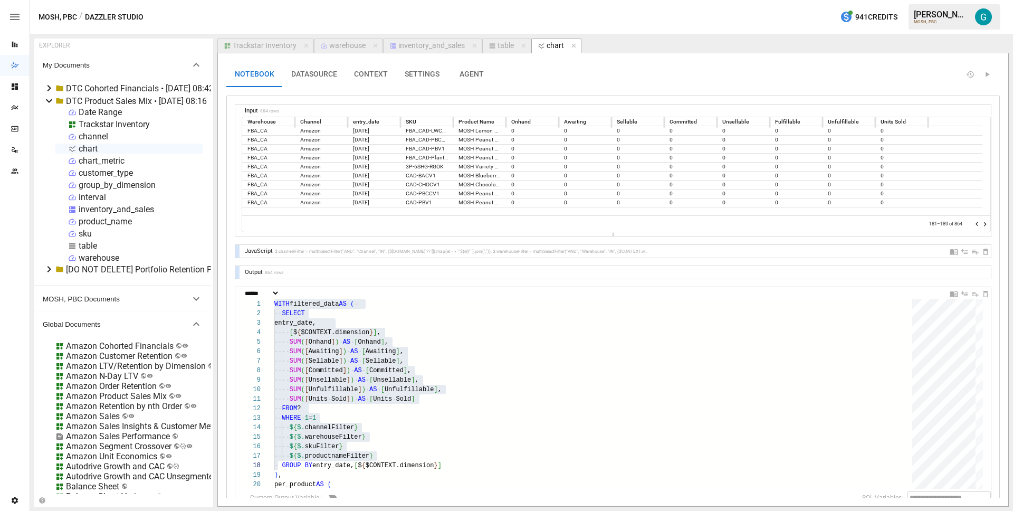
click at [981, 221] on icon "Go to next page" at bounding box center [985, 224] width 8 height 8
type textarea "**********"
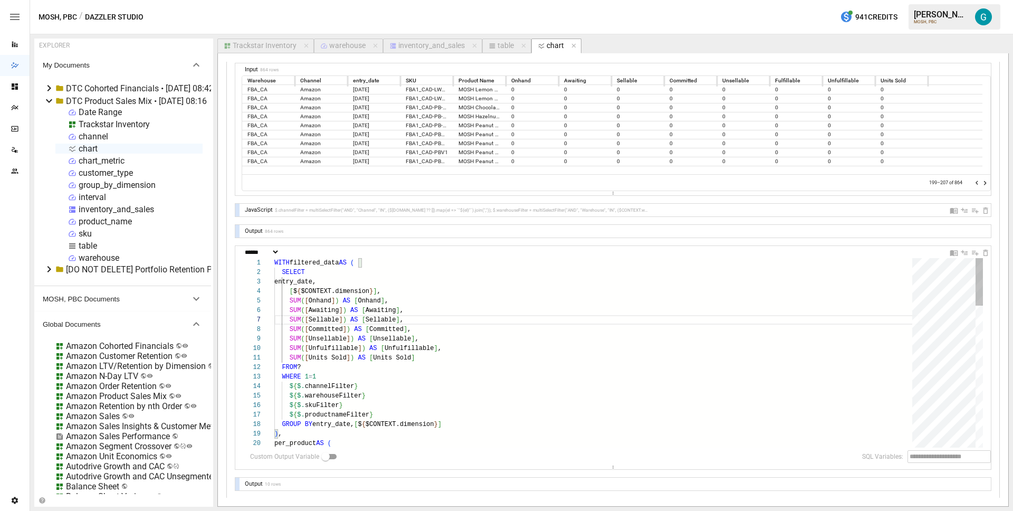
scroll to position [47, 130]
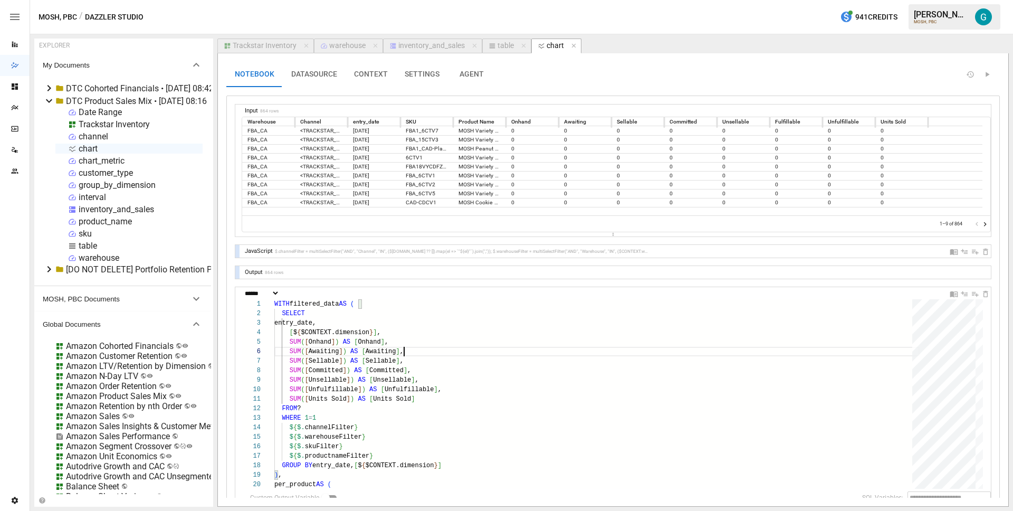
scroll to position [0, 0]
click at [237, 274] on div at bounding box center [237, 272] width 4 height 13
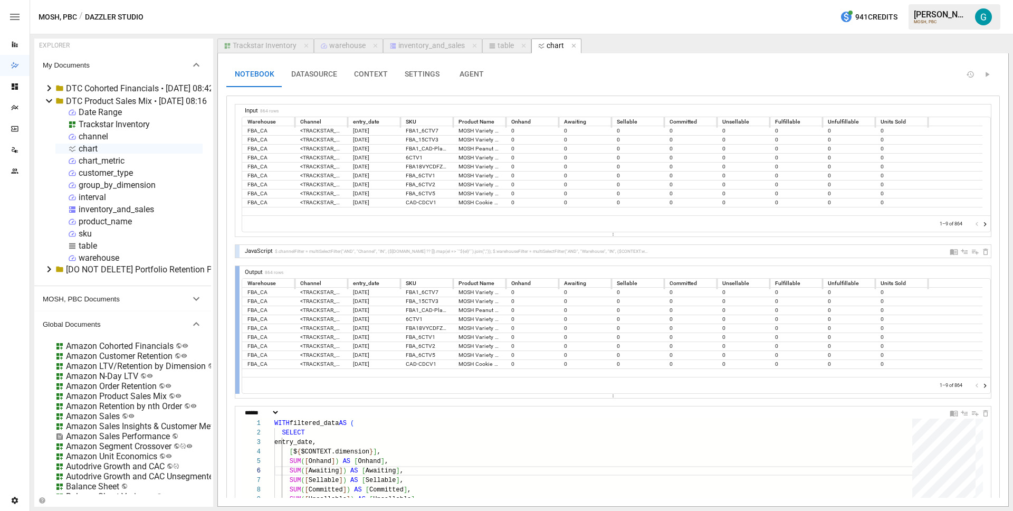
click at [237, 274] on div at bounding box center [237, 330] width 4 height 128
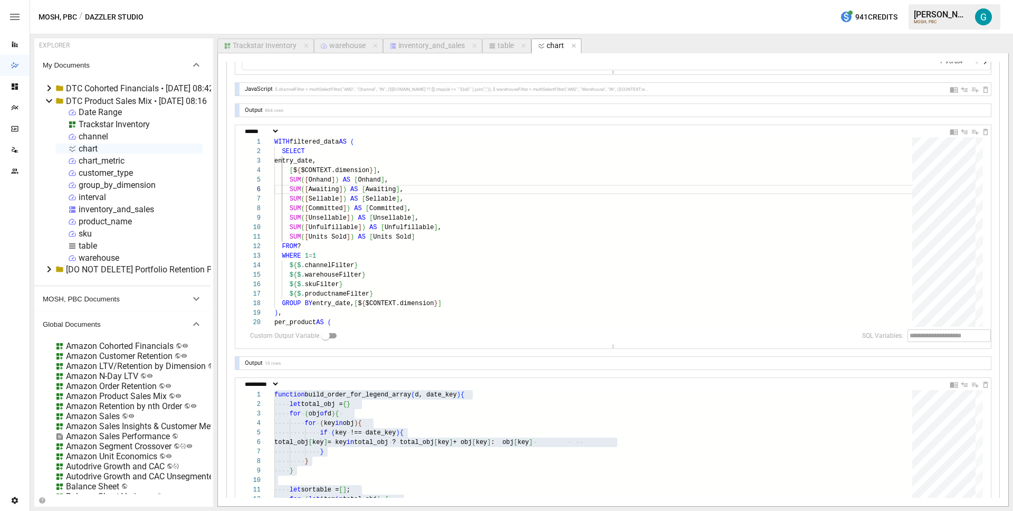
scroll to position [101, 0]
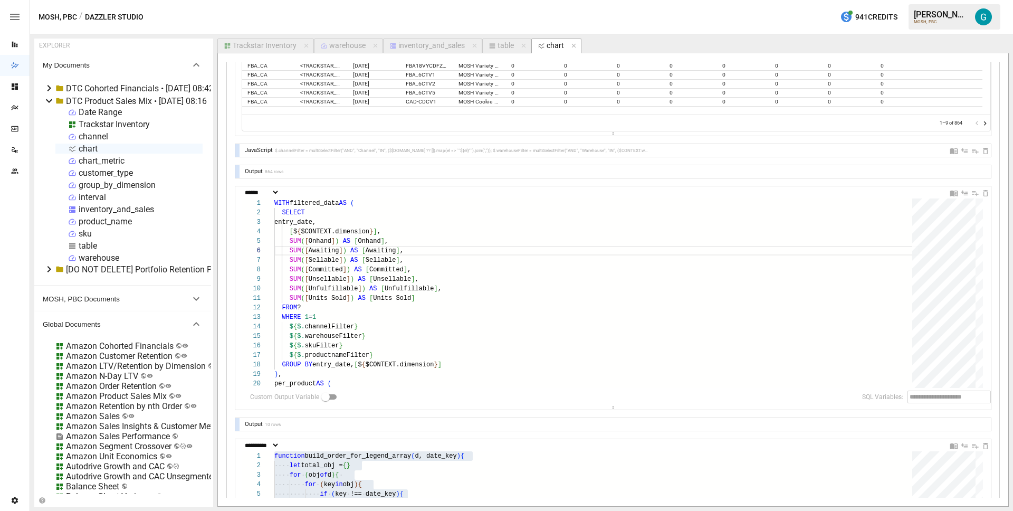
click at [237, 424] on div at bounding box center [237, 424] width 4 height 13
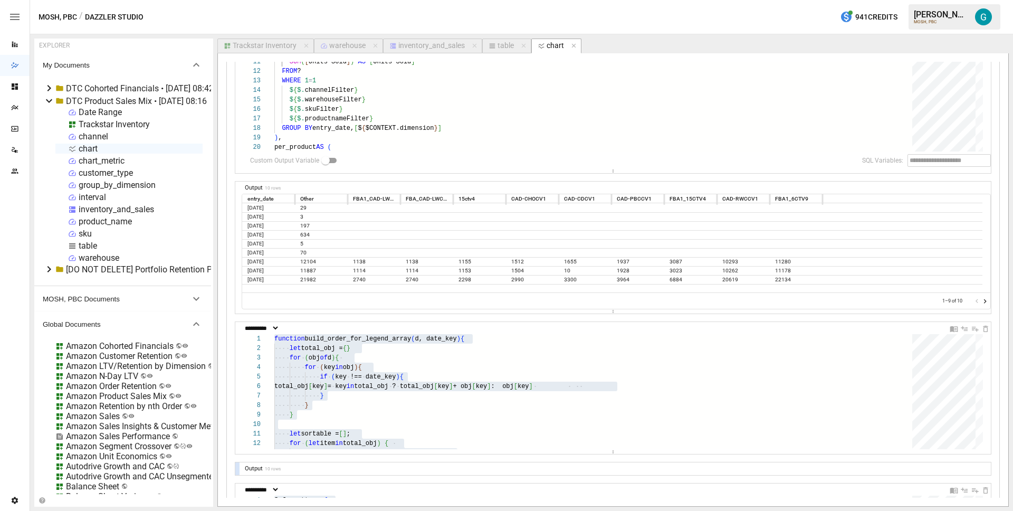
scroll to position [337, 0]
click at [981, 301] on icon "Go to next page" at bounding box center [985, 301] width 8 height 8
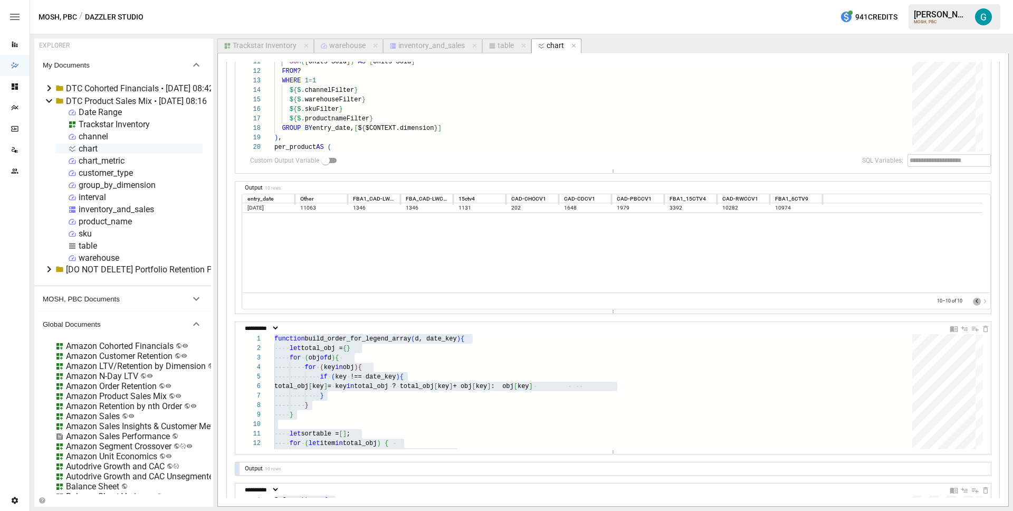
click at [975, 302] on icon "Go to previous page" at bounding box center [976, 301] width 3 height 4
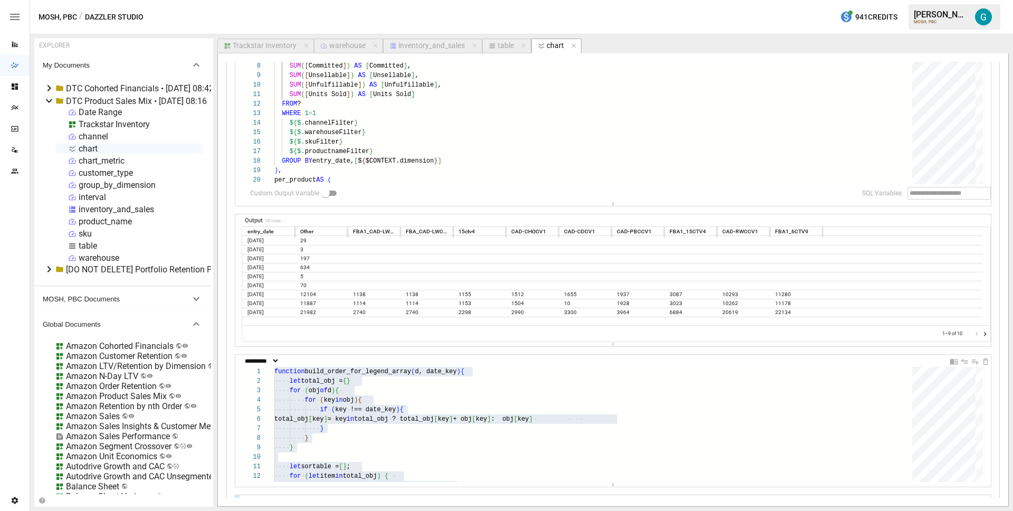
scroll to position [198, 0]
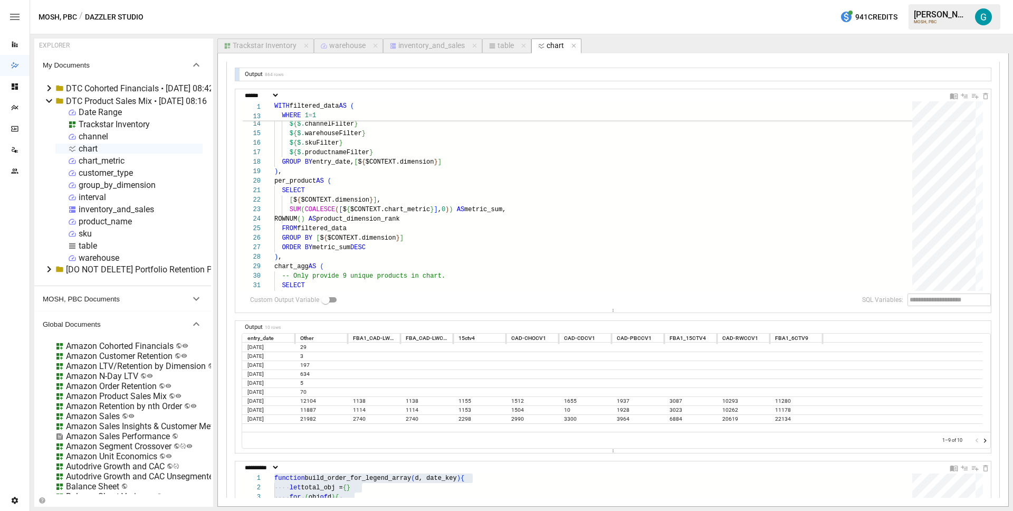
click at [236, 72] on div at bounding box center [237, 74] width 4 height 13
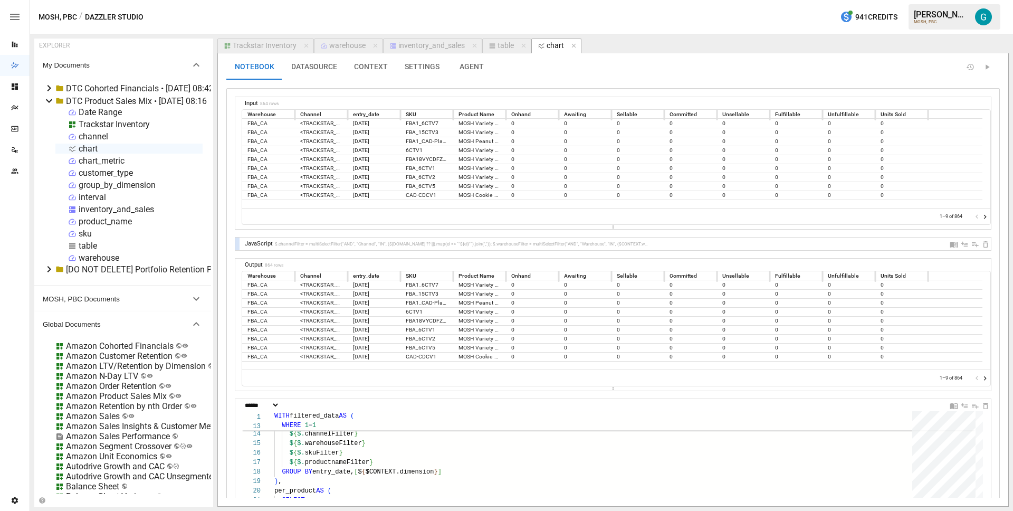
scroll to position [0, 0]
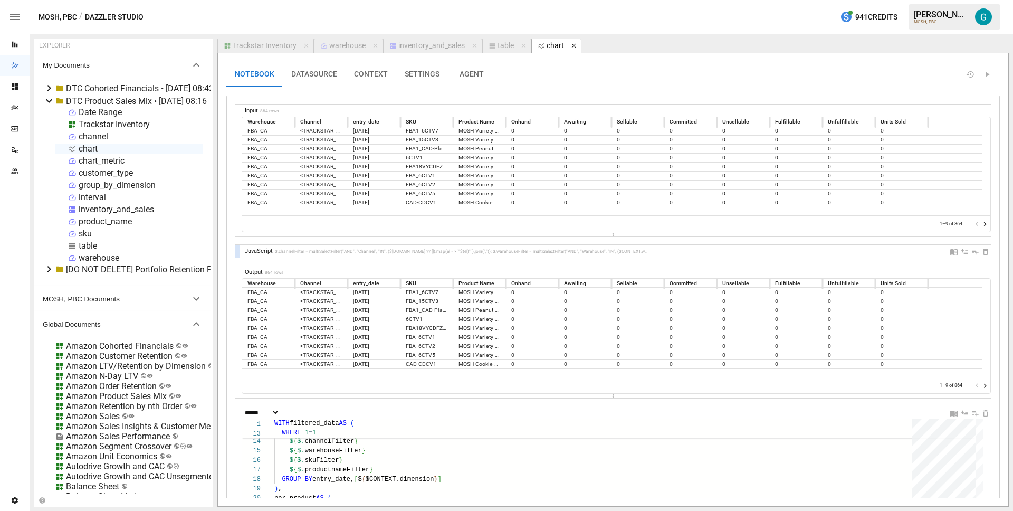
click at [570, 49] on icon "button" at bounding box center [573, 45] width 7 height 7
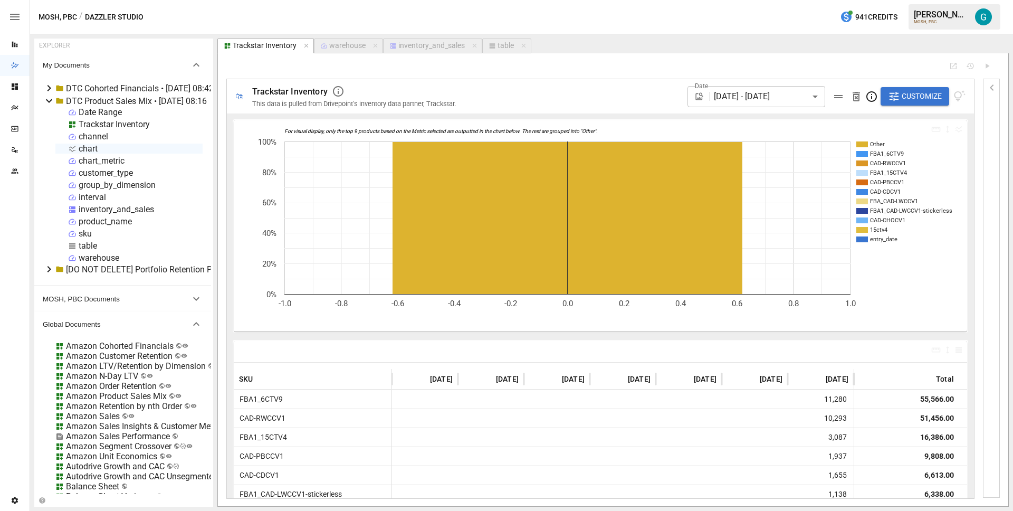
click at [87, 149] on div "chart" at bounding box center [88, 148] width 19 height 10
select select "**********"
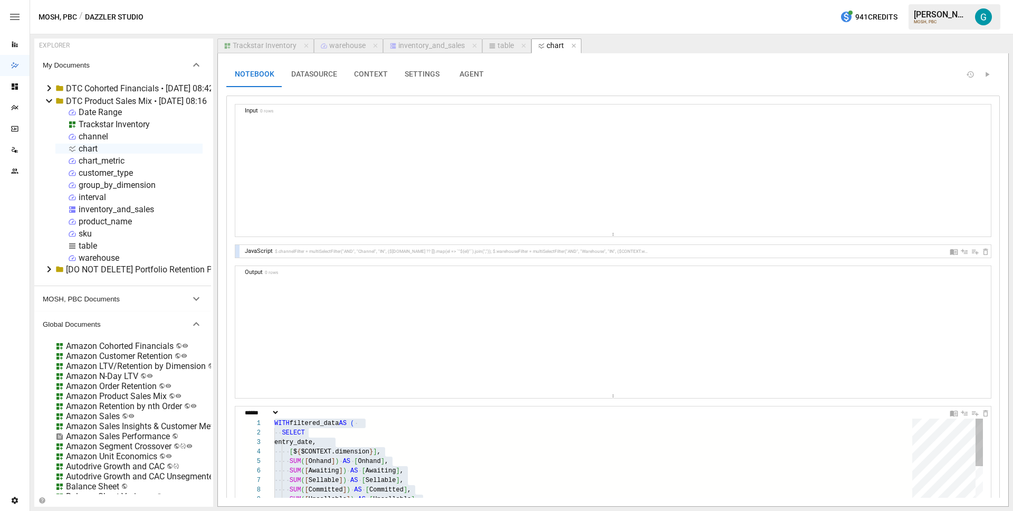
scroll to position [190, 4]
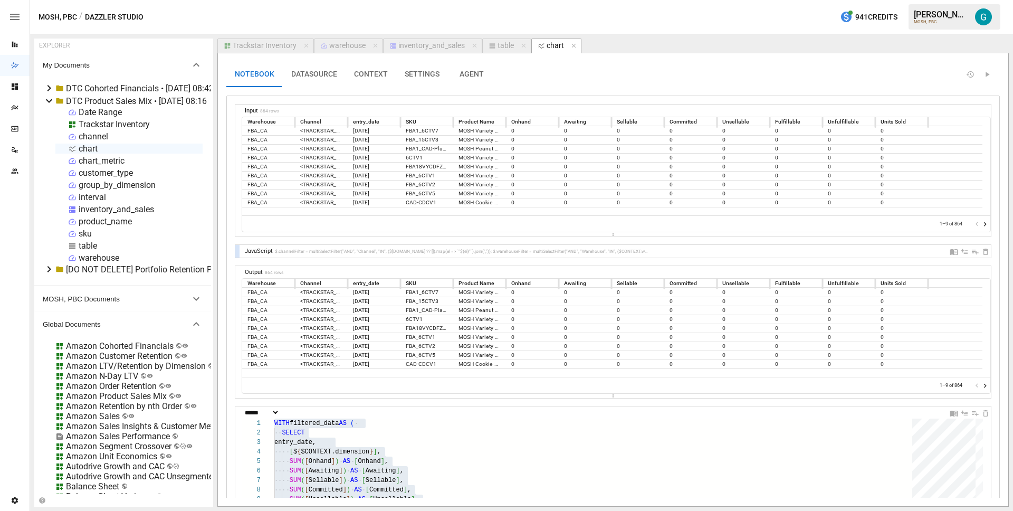
click at [427, 44] on div "inventory_and_sales" at bounding box center [431, 45] width 66 height 9
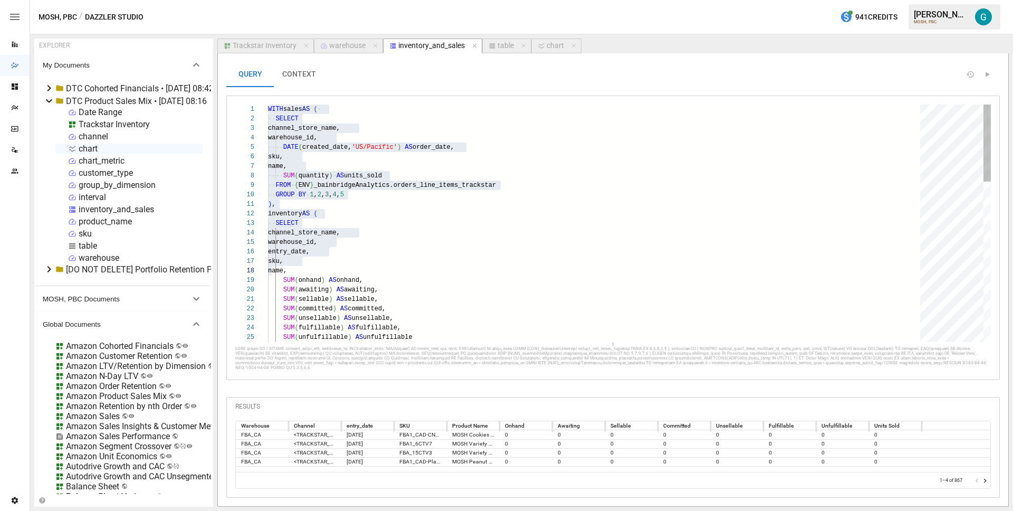
type textarea "**********"
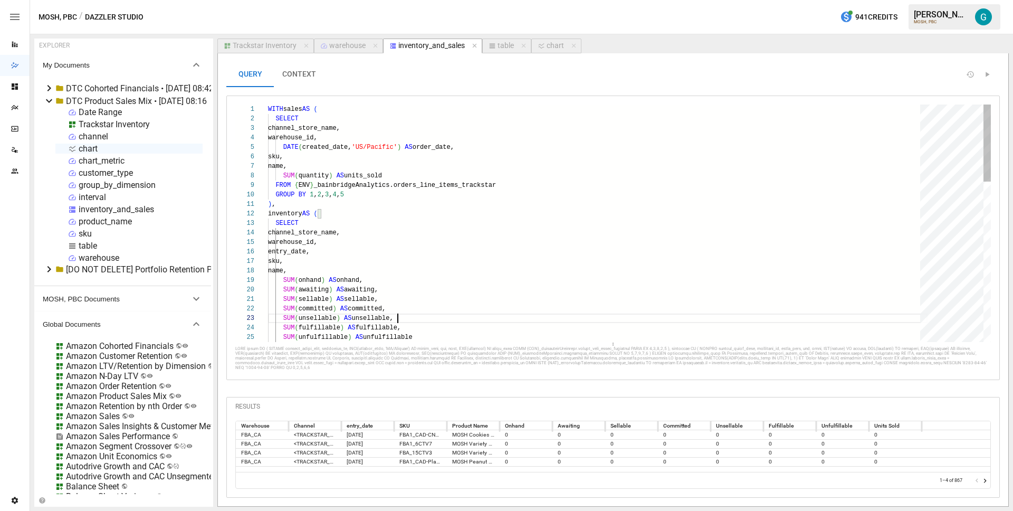
click at [488, 317] on div "WITH sales AS ( SELECT channel_store_name, warehouse_id, DATE ( created_date, '…" at bounding box center [597, 469] width 659 height 731
